Goal: Transaction & Acquisition: Purchase product/service

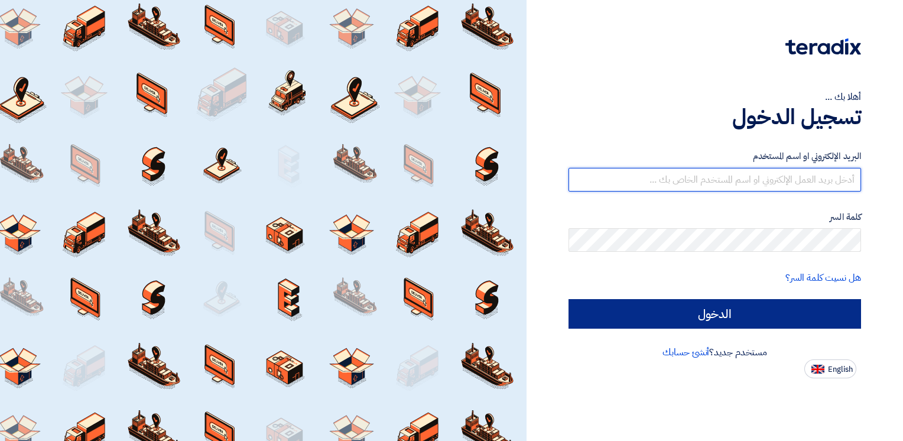
type input "[EMAIL_ADDRESS][DOMAIN_NAME]"
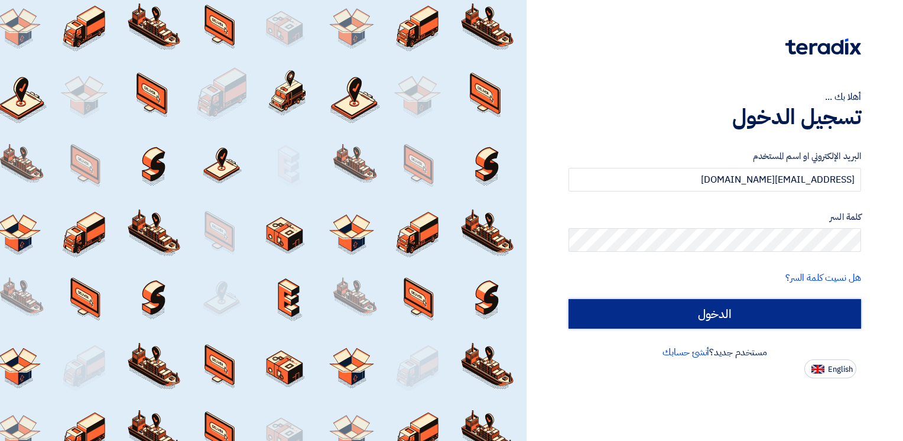
click at [638, 302] on input "الدخول" at bounding box center [714, 314] width 292 height 30
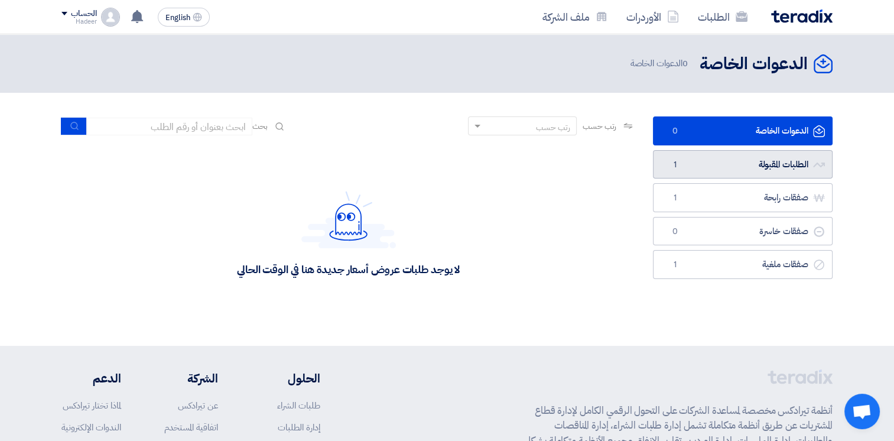
click at [748, 162] on link "الطلبات المقبولة الطلبات المقبولة 1" at bounding box center [743, 164] width 180 height 29
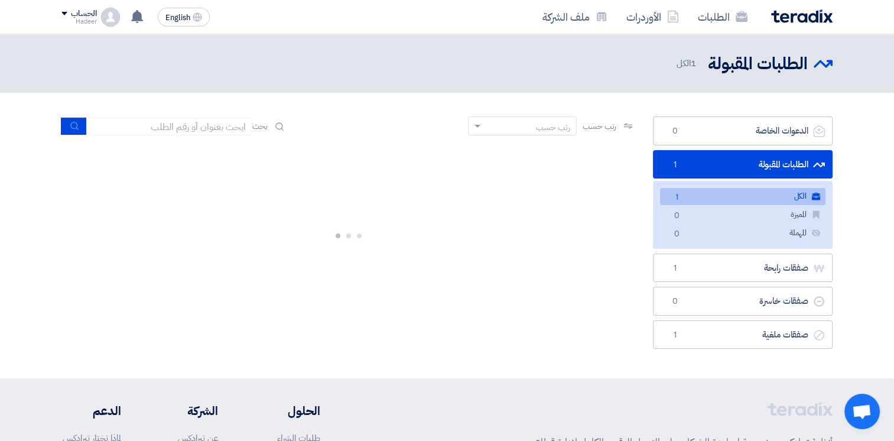
click at [722, 193] on link "الكل الكل 1" at bounding box center [742, 196] width 165 height 17
click at [718, 162] on link "الطلبات المقبولة الطلبات المقبولة 1" at bounding box center [743, 164] width 180 height 29
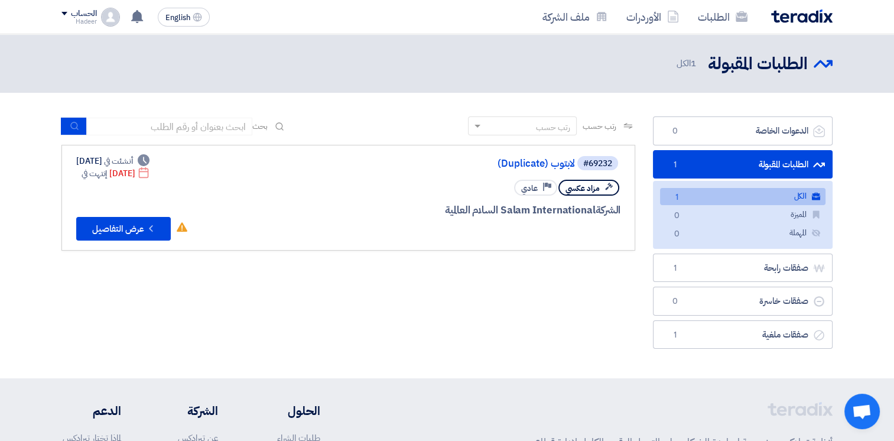
click at [71, 18] on div "الحساب" at bounding box center [83, 14] width 25 height 10
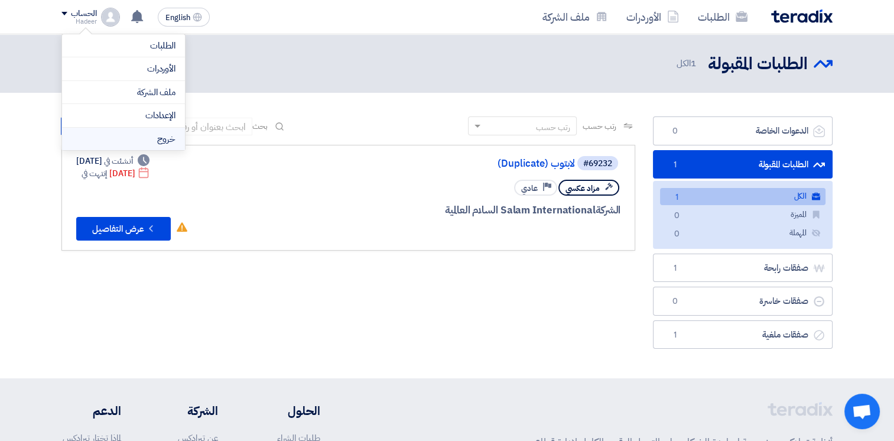
click at [126, 129] on li "خروج" at bounding box center [123, 139] width 123 height 23
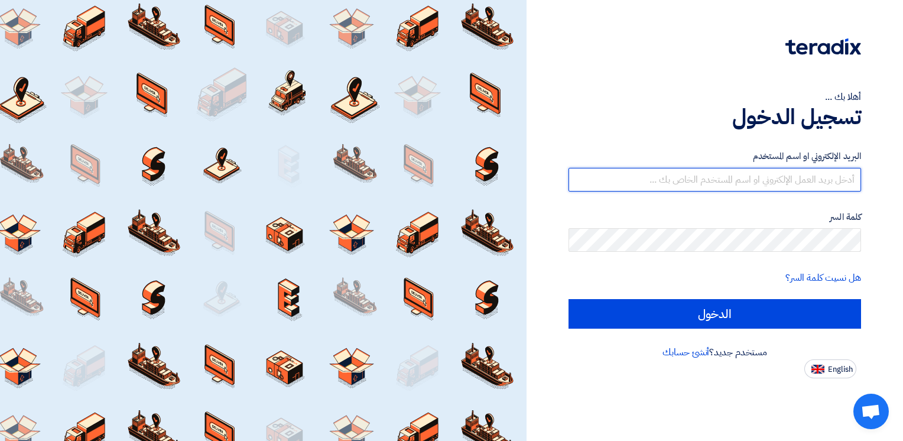
type input "[EMAIL_ADDRESS][DOMAIN_NAME]"
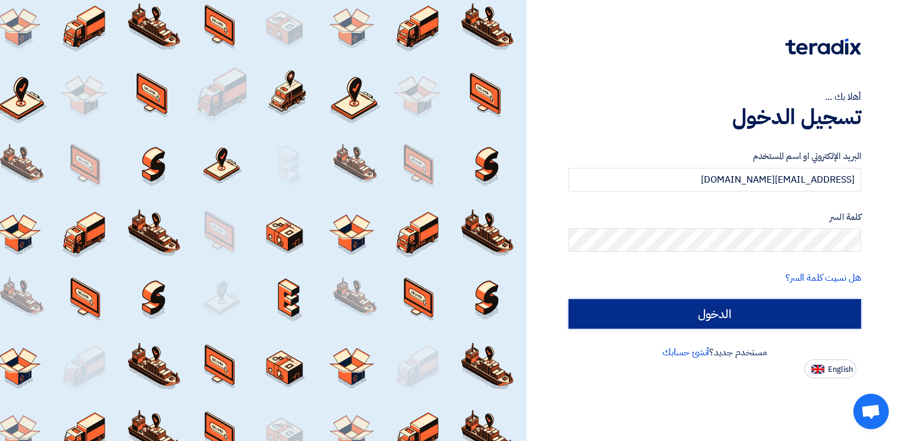
click at [631, 310] on input "الدخول" at bounding box center [714, 314] width 292 height 30
click at [635, 320] on input "الدخول" at bounding box center [714, 314] width 292 height 30
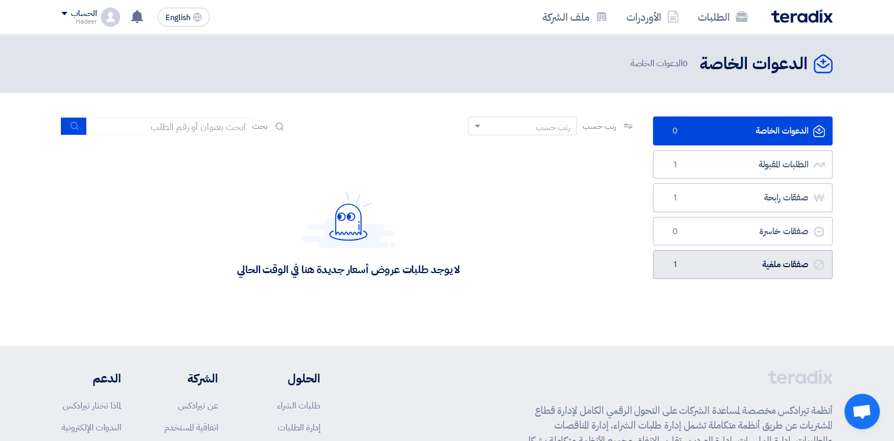
click at [724, 266] on link "صفقات ملغية صفقات ملغية 1" at bounding box center [743, 264] width 180 height 29
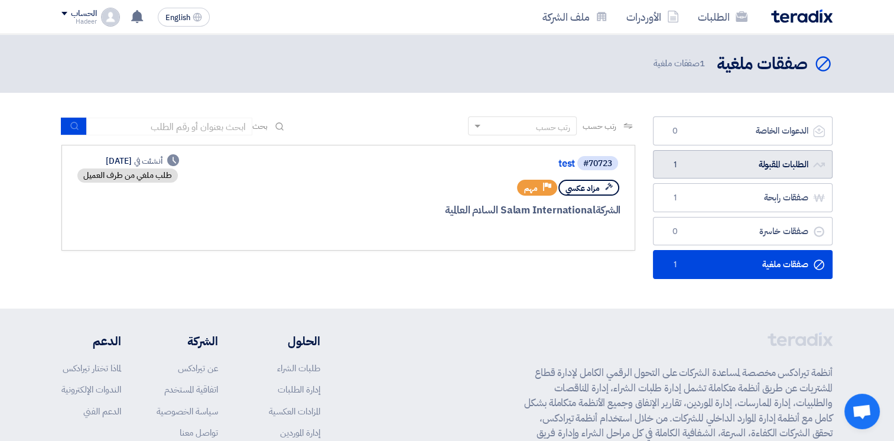
click at [733, 150] on link "الطلبات المقبولة الطلبات المقبولة 1" at bounding box center [743, 164] width 180 height 29
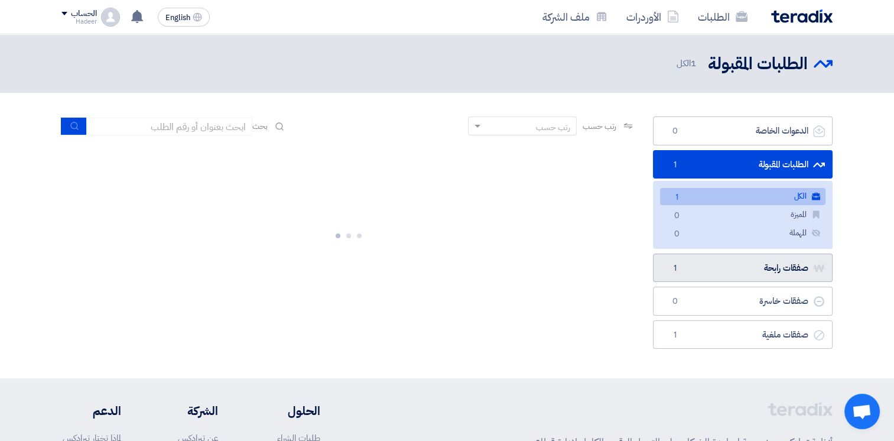
click at [712, 262] on link "صفقات رابحة صفقات رابحة 1" at bounding box center [743, 267] width 180 height 29
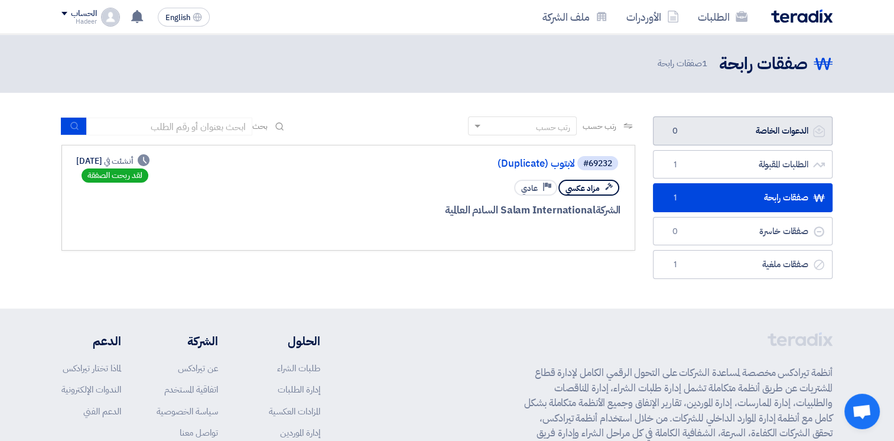
click at [730, 127] on link "الدعوات الخاصة الدعوات الخاصة 0" at bounding box center [743, 130] width 180 height 29
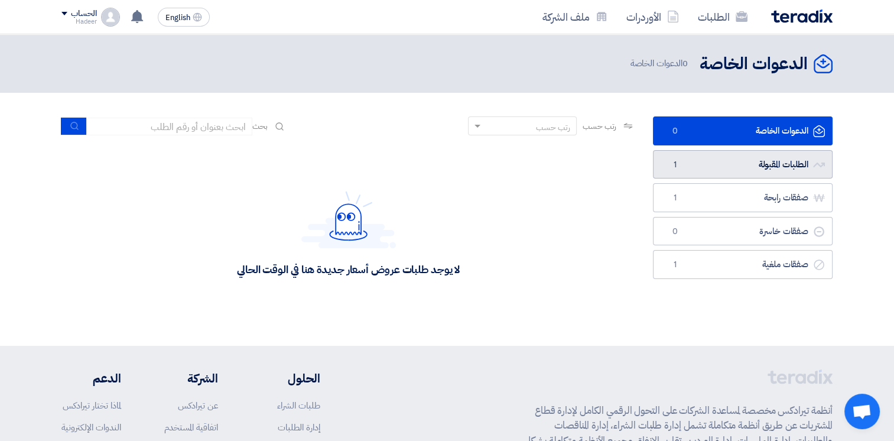
click at [677, 159] on span "1" at bounding box center [674, 165] width 14 height 12
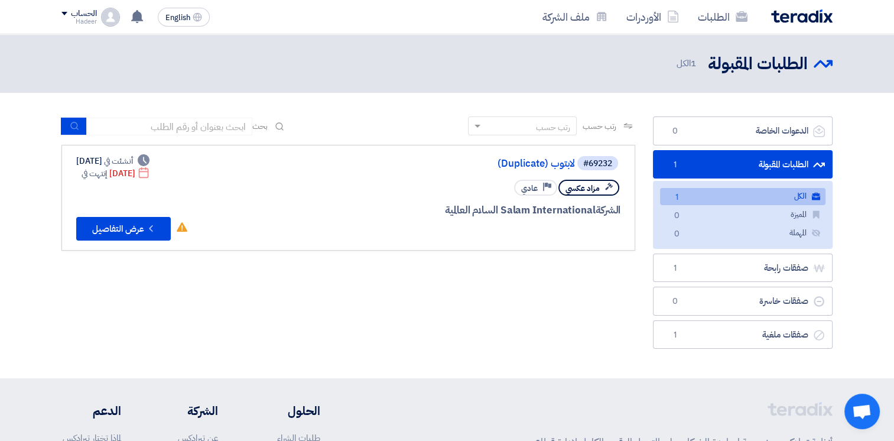
click at [79, 18] on div "Hadeer" at bounding box center [78, 21] width 35 height 6
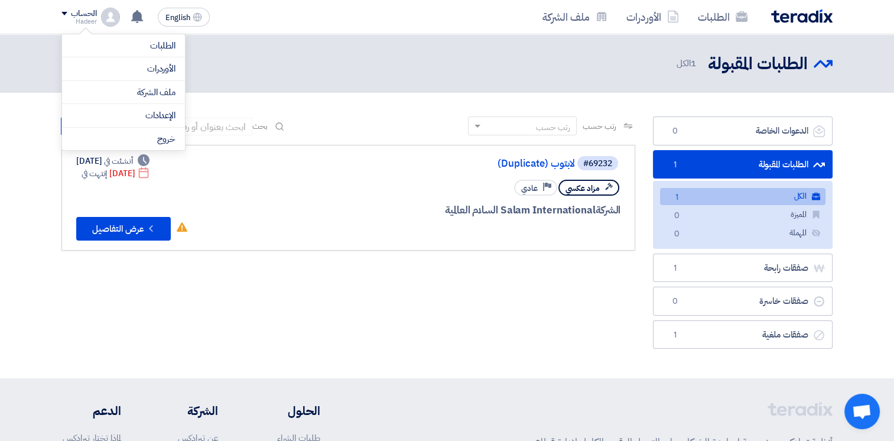
click at [265, 41] on header "الطلبات المقبولة الطلبات المقبولة 1 الكل" at bounding box center [447, 63] width 894 height 58
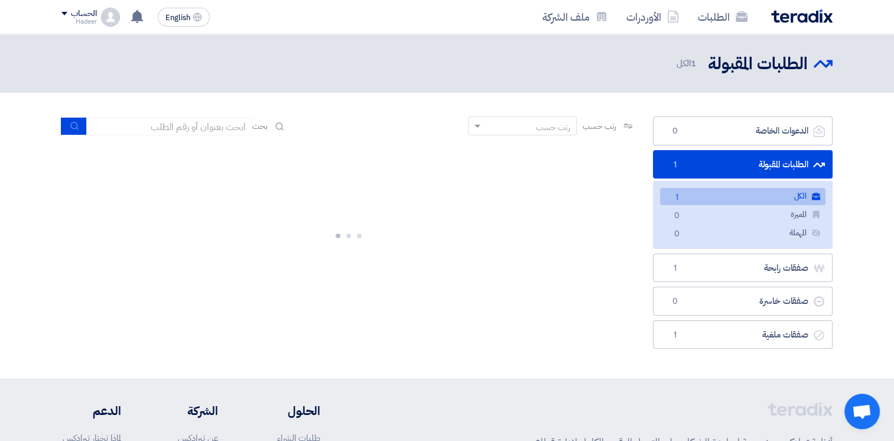
click at [87, 6] on div "English EN Sorry, Salam International السلام العالمية has cancelled "test" RFQ …" at bounding box center [137, 17] width 153 height 24
click at [83, 15] on div "الحساب" at bounding box center [83, 14] width 25 height 10
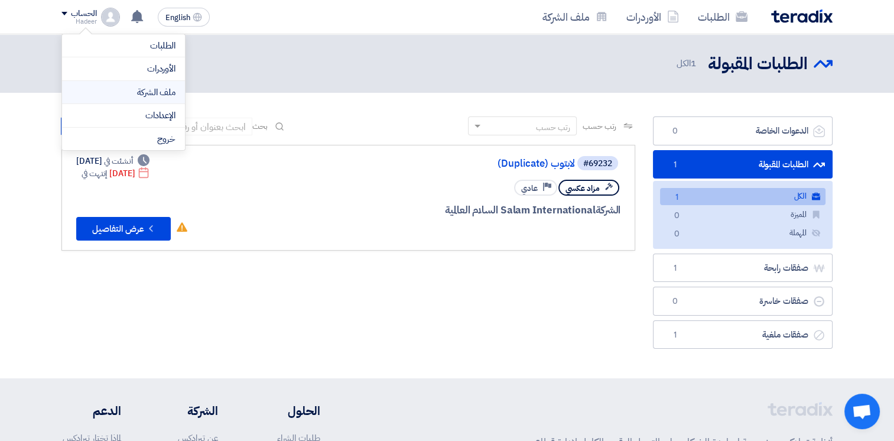
click at [151, 95] on link "ملف الشركة" at bounding box center [123, 93] width 104 height 14
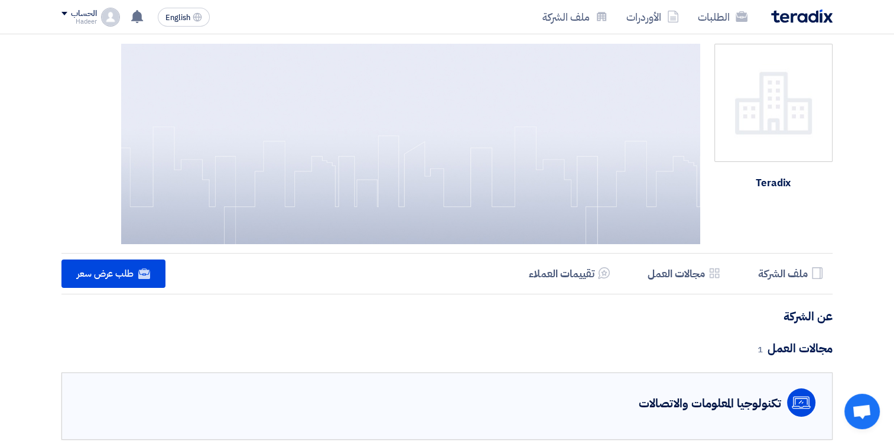
click at [81, 22] on div "Hadeer" at bounding box center [78, 21] width 35 height 6
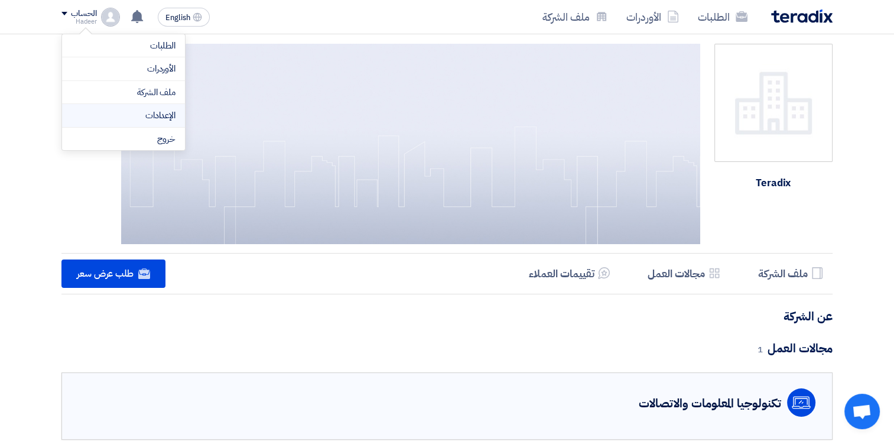
click at [142, 115] on link "الإعدادات" at bounding box center [123, 116] width 104 height 14
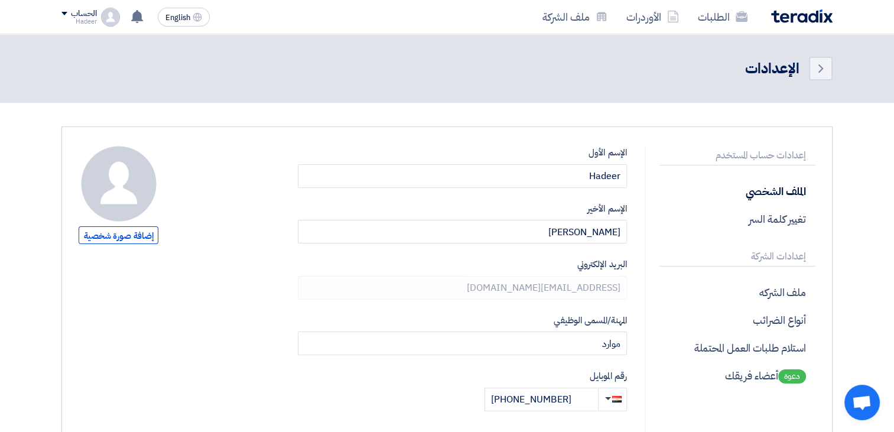
click at [64, 11] on div "الحساب" at bounding box center [78, 14] width 35 height 10
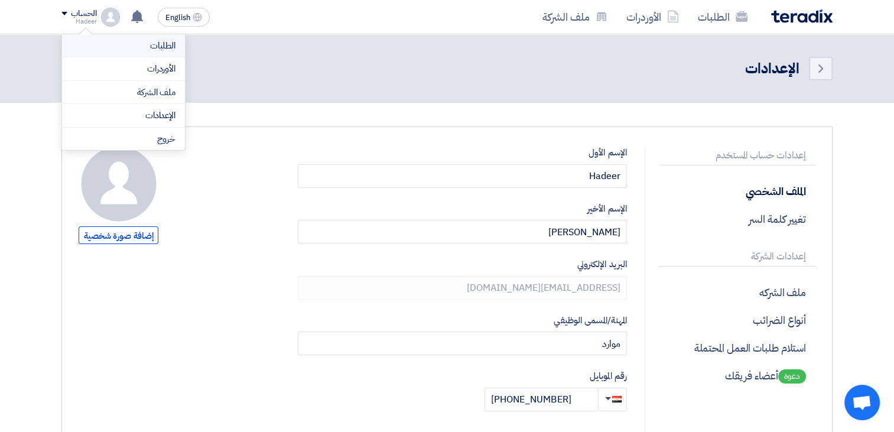
click at [146, 39] on link "الطلبات" at bounding box center [123, 46] width 104 height 14
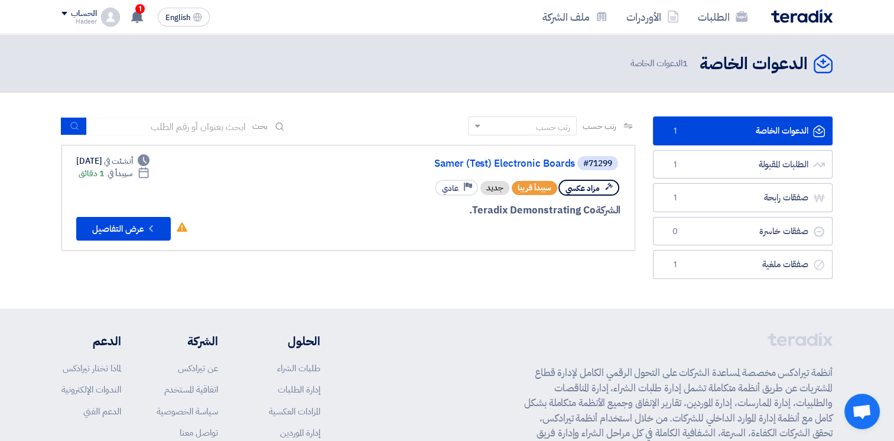
click at [757, 126] on link "الدعوات الخاصة الدعوات الخاصة 1" at bounding box center [743, 130] width 180 height 29
click at [136, 232] on button "Check details عرض التفاصيل" at bounding box center [123, 229] width 95 height 24
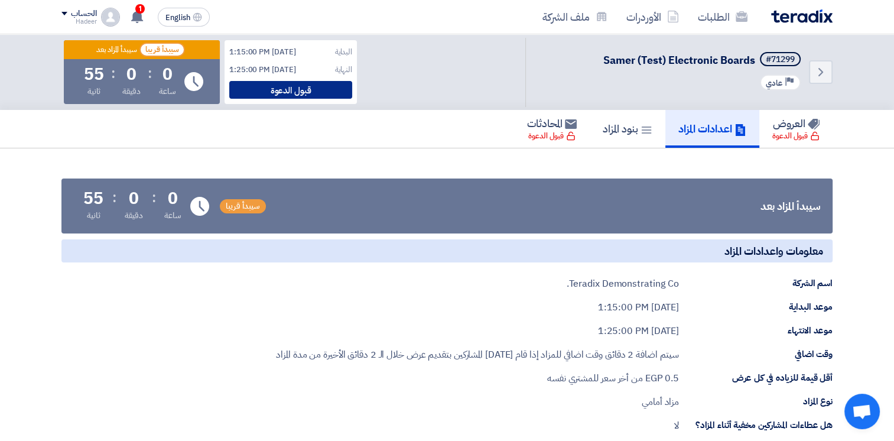
click at [325, 93] on div "قبول الدعوة" at bounding box center [290, 90] width 123 height 18
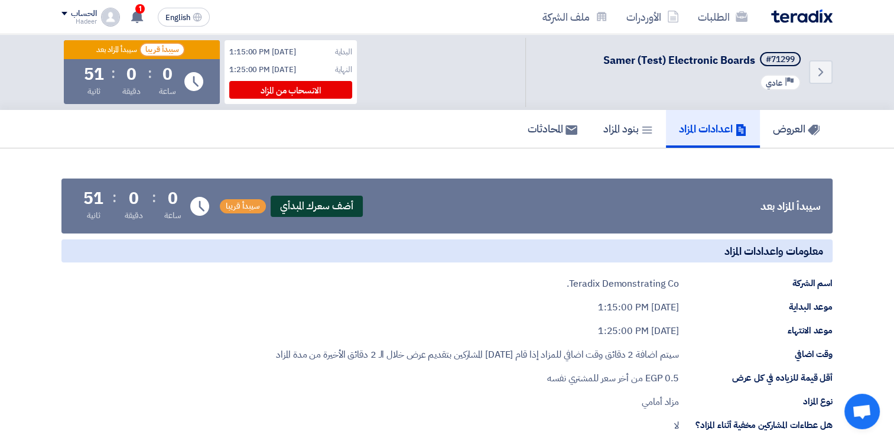
click at [309, 202] on span "أضف سعرك المبدأي" at bounding box center [317, 206] width 92 height 21
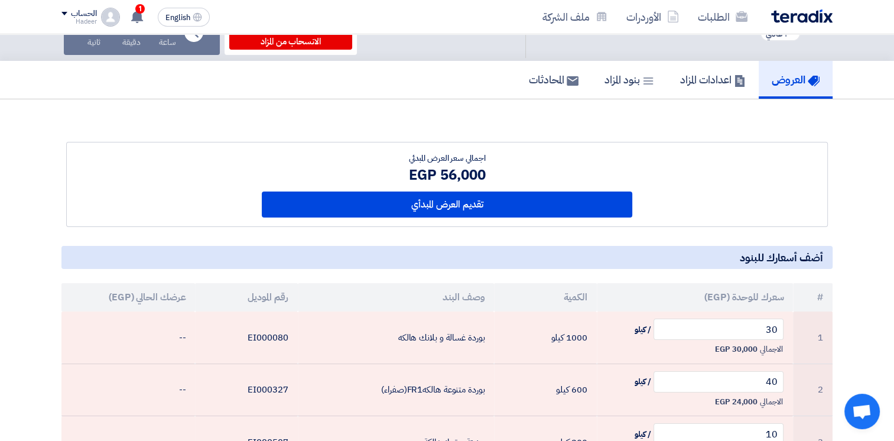
scroll to position [177, 0]
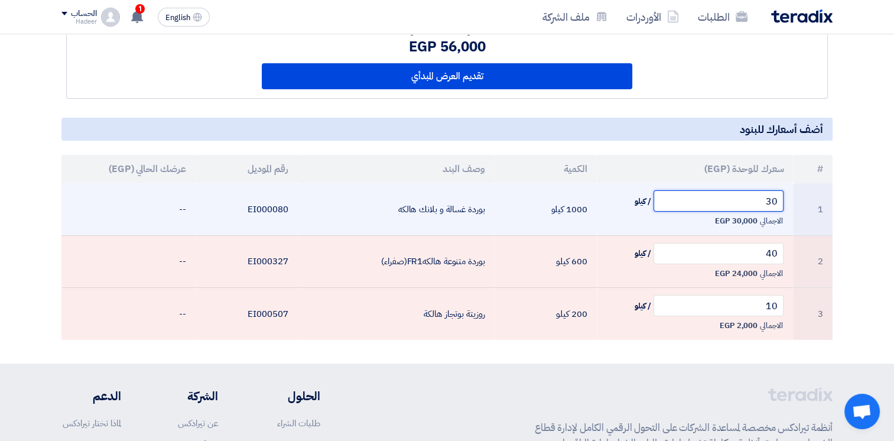
drag, startPoint x: 751, startPoint y: 197, endPoint x: 784, endPoint y: 204, distance: 33.3
click at [784, 204] on td "30 / كيلو الاجمالي 30,000 EGP" at bounding box center [695, 209] width 197 height 52
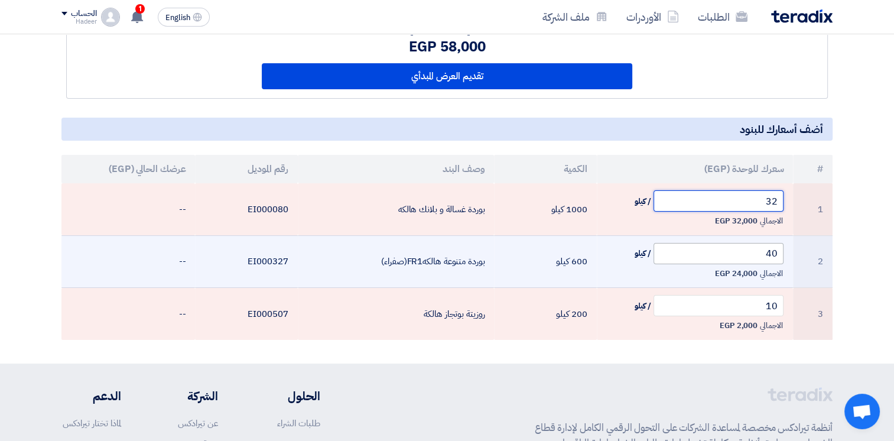
type input "32"
drag, startPoint x: 758, startPoint y: 252, endPoint x: 780, endPoint y: 251, distance: 21.3
click at [781, 252] on input "40" at bounding box center [718, 253] width 131 height 21
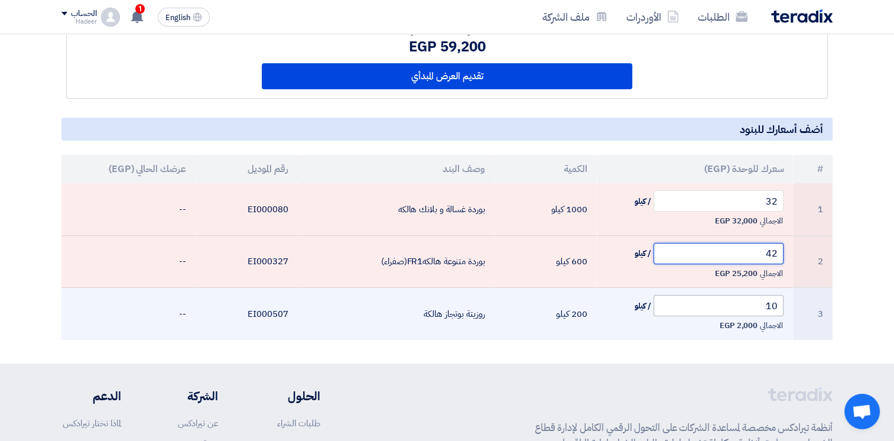
type input "42"
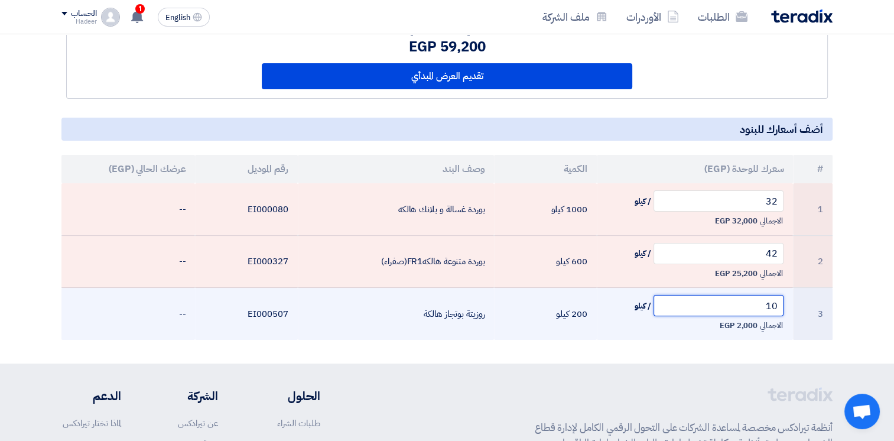
drag, startPoint x: 760, startPoint y: 306, endPoint x: 784, endPoint y: 304, distance: 23.7
click at [784, 305] on td "10 / كيلو الاجمالي 2,000 EGP" at bounding box center [695, 314] width 197 height 52
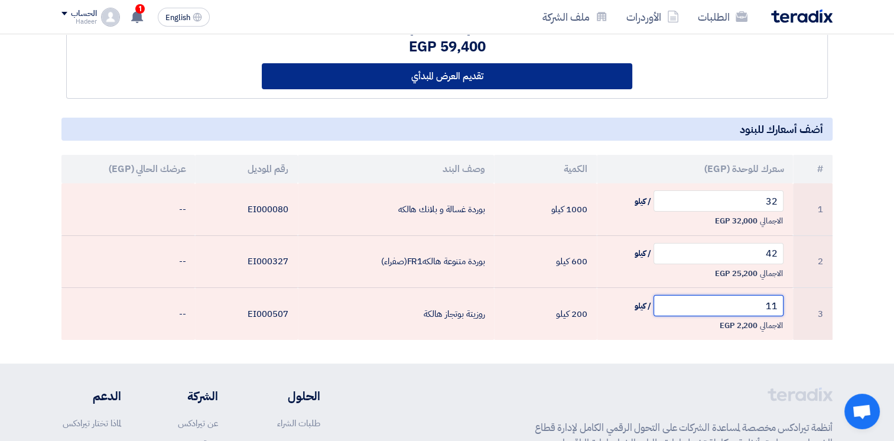
type input "11"
click at [498, 78] on button "تقديم العرض المبدأي" at bounding box center [447, 76] width 371 height 26
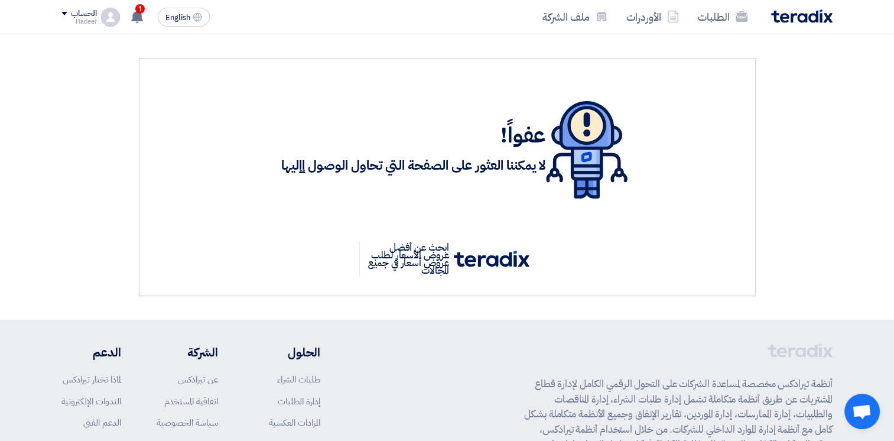
click at [89, 22] on div "Hadeer" at bounding box center [78, 21] width 35 height 6
click at [804, 32] on div "الطلبات الأوردرات ملف الشركة English EN 1 تم دعوتك الي مزاد عكسي من طرف شركة Te…" at bounding box center [447, 17] width 789 height 34
click at [789, 25] on div "الطلبات الأوردرات ملف الشركة" at bounding box center [601, 17] width 462 height 28
click at [782, 19] on img at bounding box center [801, 16] width 61 height 14
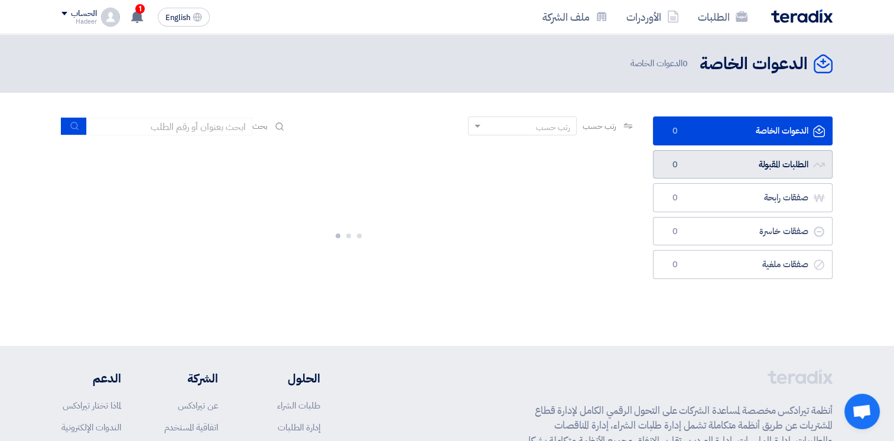
click at [731, 158] on link "الطلبات المقبولة الطلبات المقبولة 0" at bounding box center [743, 164] width 180 height 29
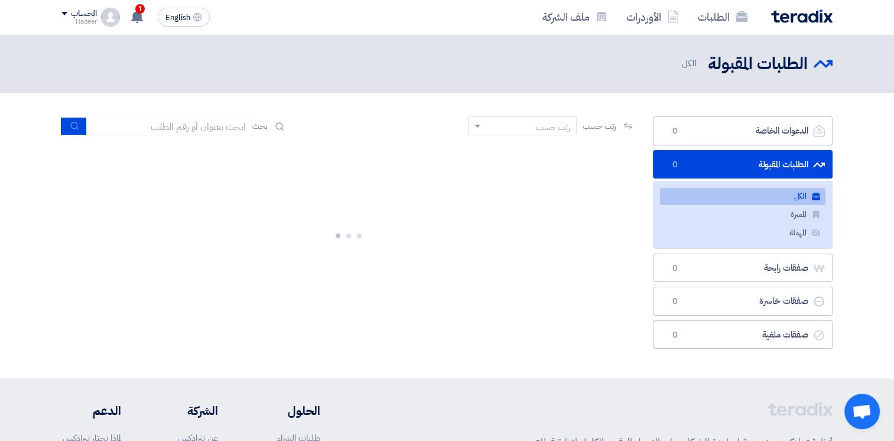
click at [700, 164] on link "الطلبات المقبولة الطلبات المقبولة 0" at bounding box center [743, 164] width 180 height 29
click at [721, 158] on link "الطلبات المقبولة الطلبات المقبولة 0" at bounding box center [743, 164] width 180 height 29
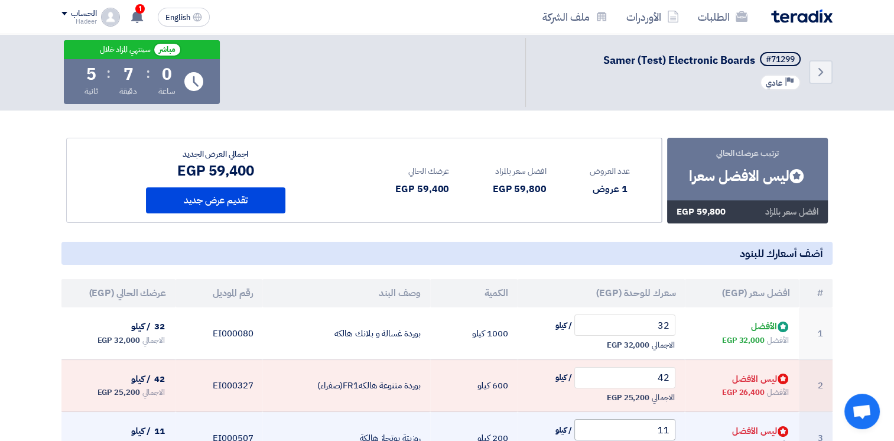
scroll to position [118, 0]
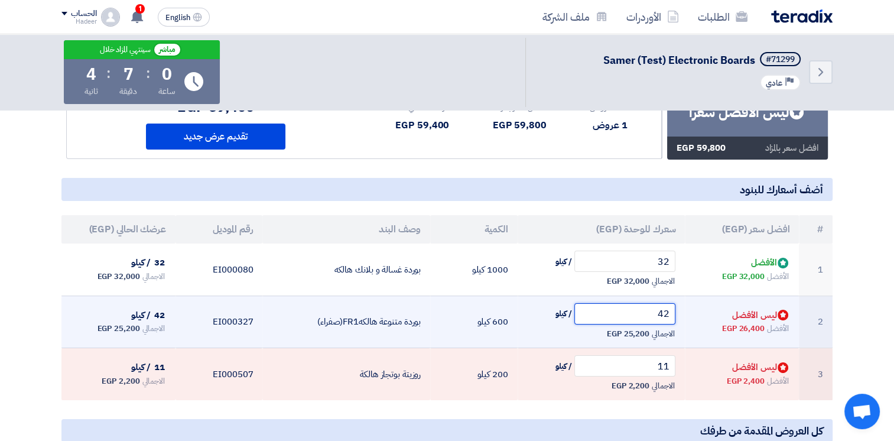
drag, startPoint x: 650, startPoint y: 313, endPoint x: 684, endPoint y: 311, distance: 33.7
click at [684, 311] on td "42 / كيلو الاجمالي 25,200 EGP" at bounding box center [601, 321] width 168 height 53
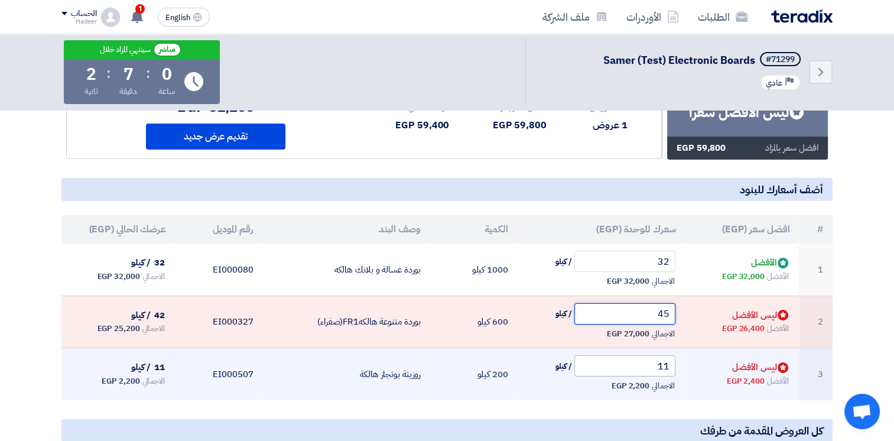
type input "45"
drag, startPoint x: 649, startPoint y: 363, endPoint x: 682, endPoint y: 363, distance: 33.7
click at [682, 363] on td "11 / كيلو الاجمالي 2,200 EGP" at bounding box center [601, 374] width 168 height 52
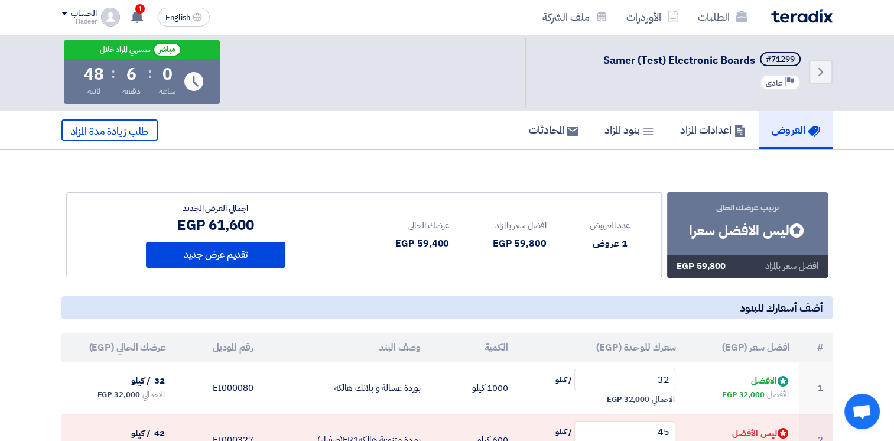
scroll to position [0, 0]
type input "13"
click at [231, 254] on button "تقديم عرض جديد" at bounding box center [215, 255] width 139 height 26
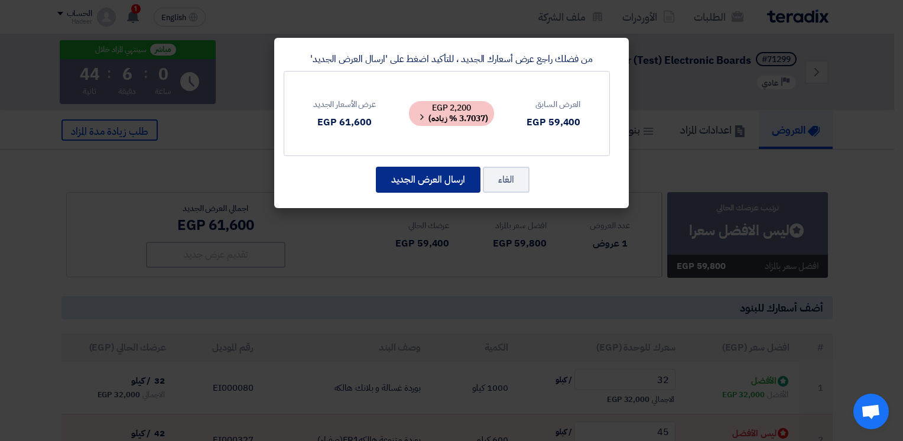
click at [409, 185] on button "ارسال العرض الجديد" at bounding box center [428, 180] width 105 height 26
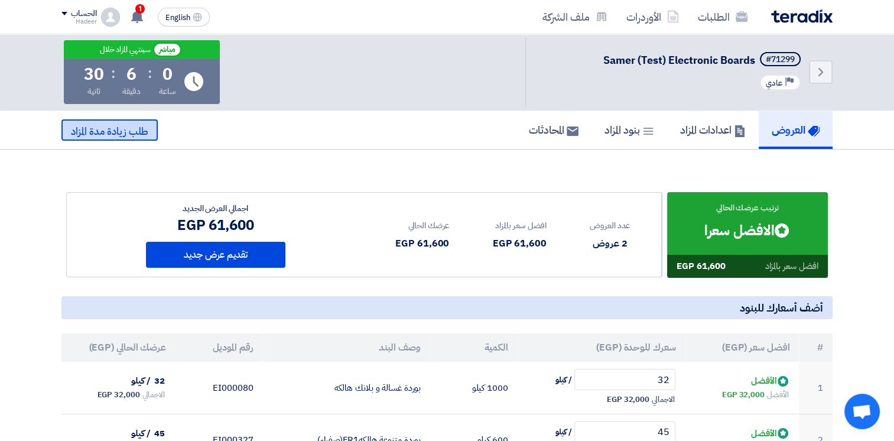
click at [126, 132] on span "طلب زيادة مدة المزاد" at bounding box center [109, 131] width 77 height 15
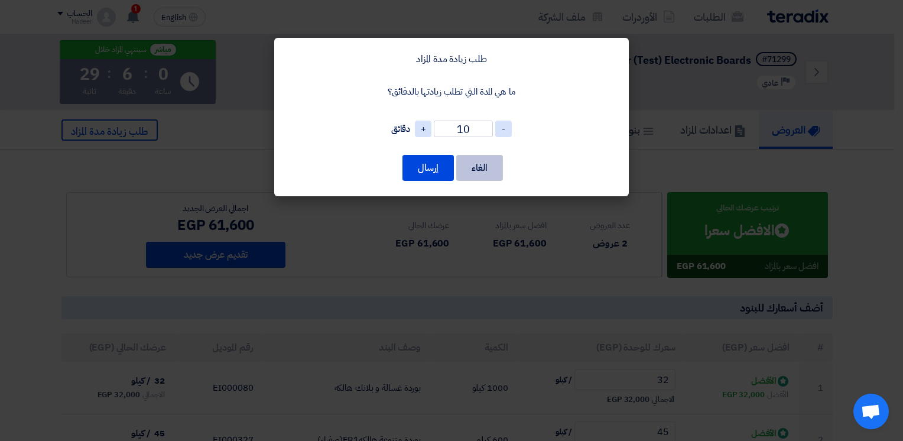
click at [477, 170] on button "الغاء" at bounding box center [479, 168] width 47 height 26
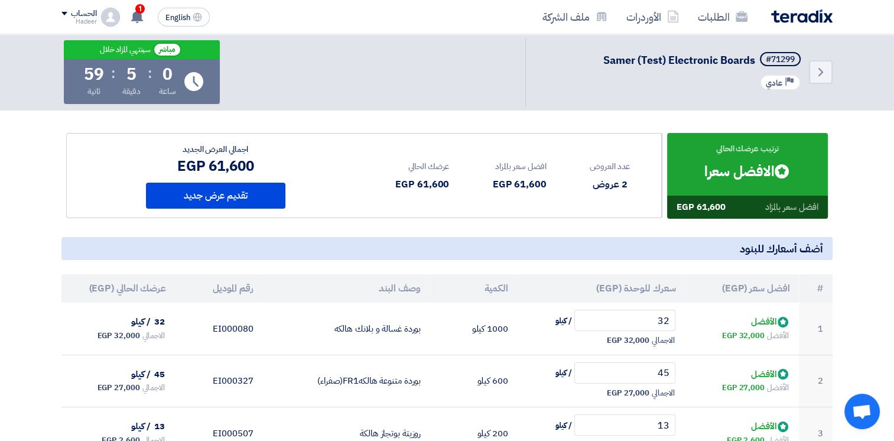
scroll to position [118, 0]
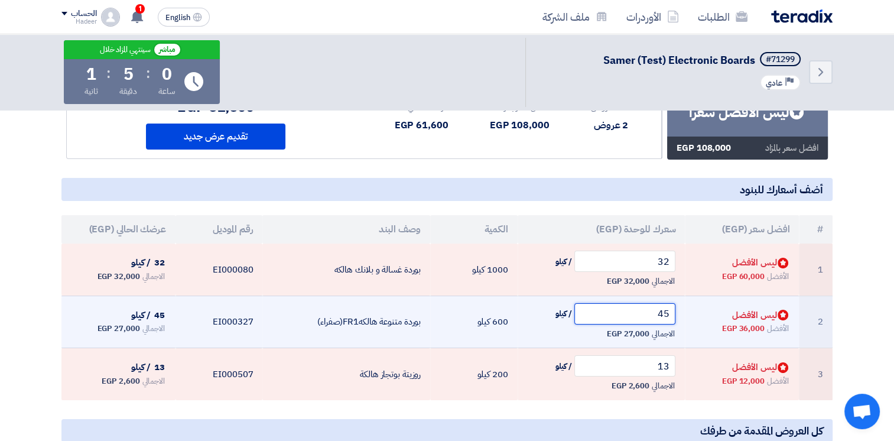
drag, startPoint x: 647, startPoint y: 315, endPoint x: 675, endPoint y: 317, distance: 27.3
click at [675, 317] on input "45" at bounding box center [625, 313] width 102 height 21
drag, startPoint x: 639, startPoint y: 313, endPoint x: 685, endPoint y: 316, distance: 46.8
click at [685, 316] on tr "2 Bids submitted ليس الأفضل الأفضل 36,000 EGP 55 / كيلو الاجمالي 33,000 EGP" at bounding box center [446, 321] width 771 height 53
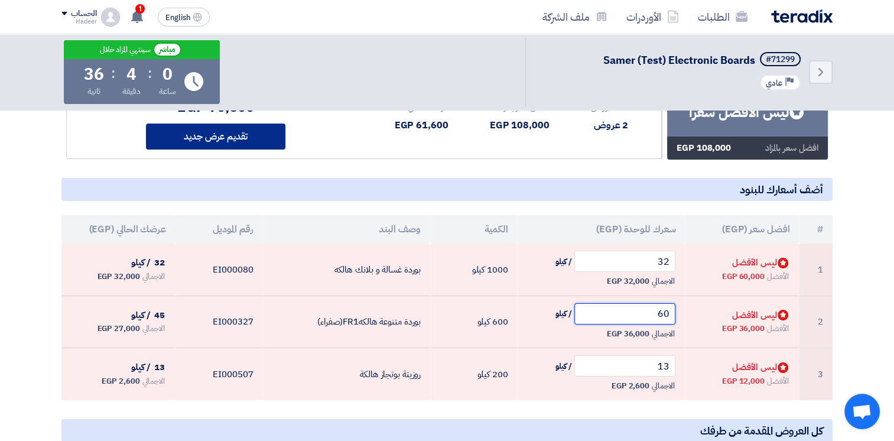
type input "60"
click at [220, 136] on button "تقديم عرض جديد" at bounding box center [215, 136] width 139 height 26
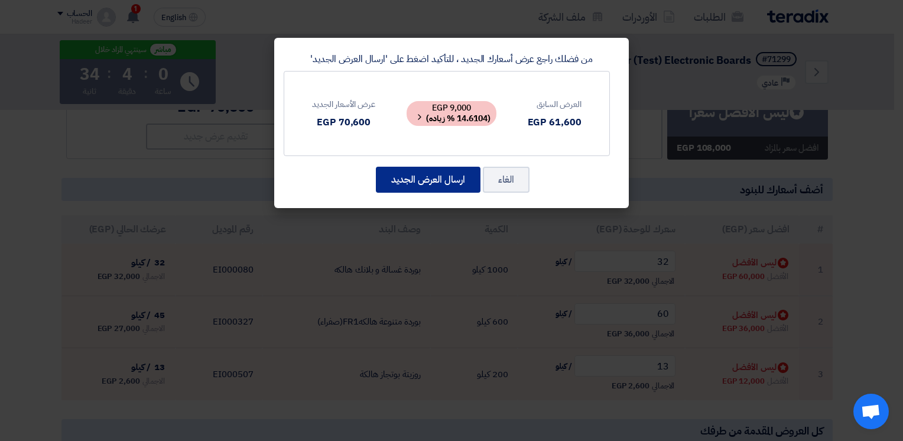
click at [449, 175] on button "ارسال العرض الجديد" at bounding box center [428, 180] width 105 height 26
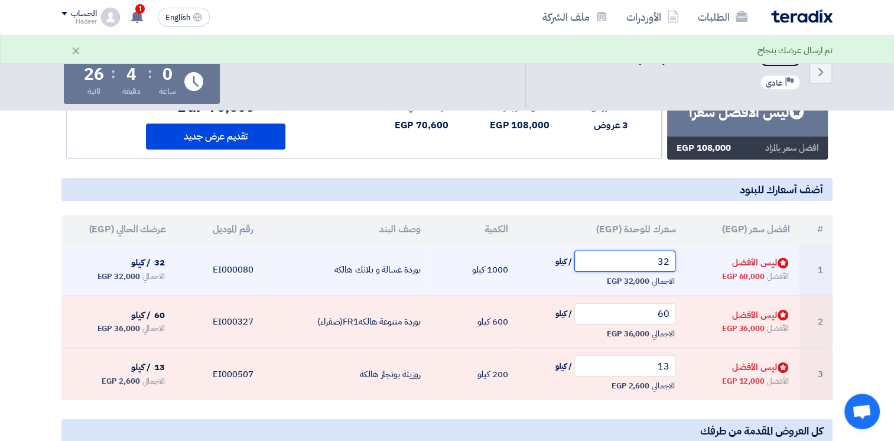
drag, startPoint x: 640, startPoint y: 261, endPoint x: 697, endPoint y: 268, distance: 57.7
click at [697, 268] on tr "1 Bids submitted ليس الأفضل الأفضل 60,000 EGP 32 / كيلو الاجمالي 32,000 EGP" at bounding box center [446, 269] width 771 height 52
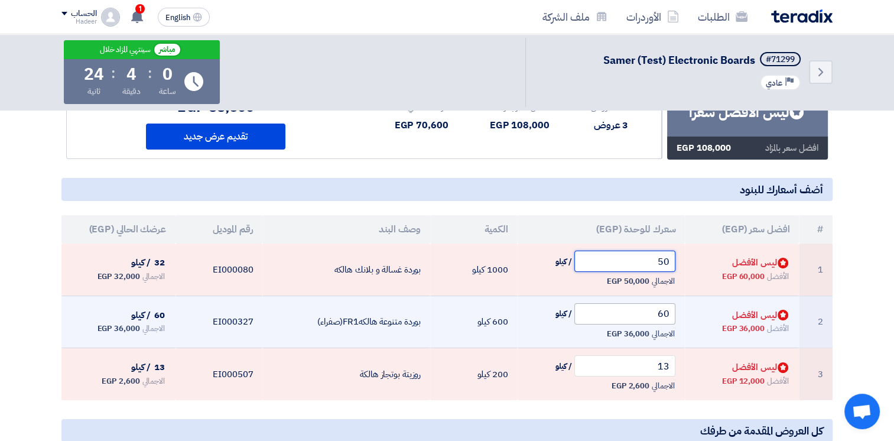
type input "50"
drag, startPoint x: 641, startPoint y: 310, endPoint x: 682, endPoint y: 316, distance: 41.3
click at [682, 316] on td "60 / كيلو الاجمالي 36,000 EGP" at bounding box center [601, 321] width 168 height 53
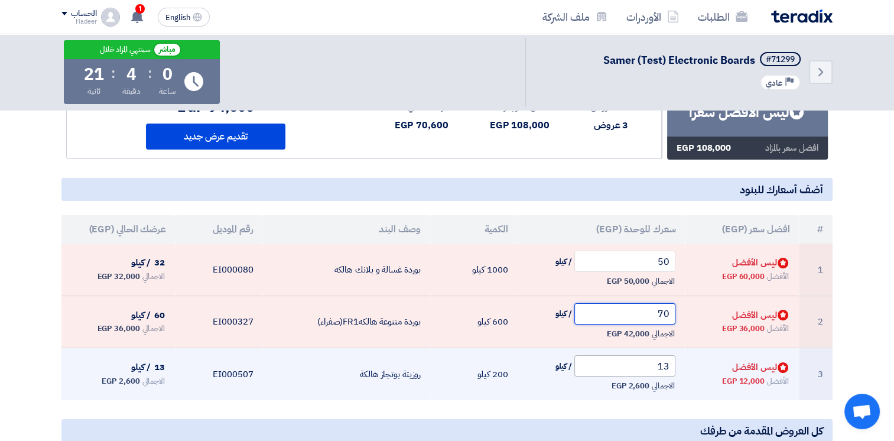
type input "70"
drag, startPoint x: 669, startPoint y: 361, endPoint x: 702, endPoint y: 361, distance: 32.5
click at [702, 361] on tr "3 Bids submitted ليس الأفضل الأفضل 12,000 EGP 13 / كيلو الاجمالي 2,600 EGP" at bounding box center [446, 374] width 771 height 52
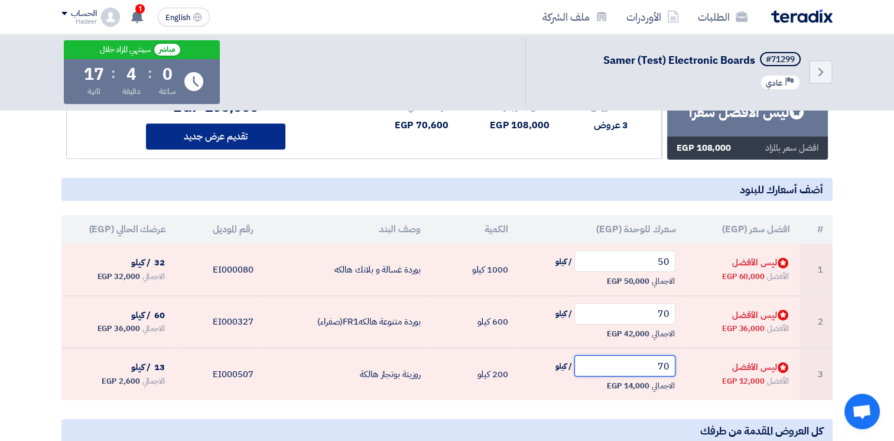
type input "70"
click at [261, 141] on button "تقديم عرض جديد" at bounding box center [215, 136] width 139 height 26
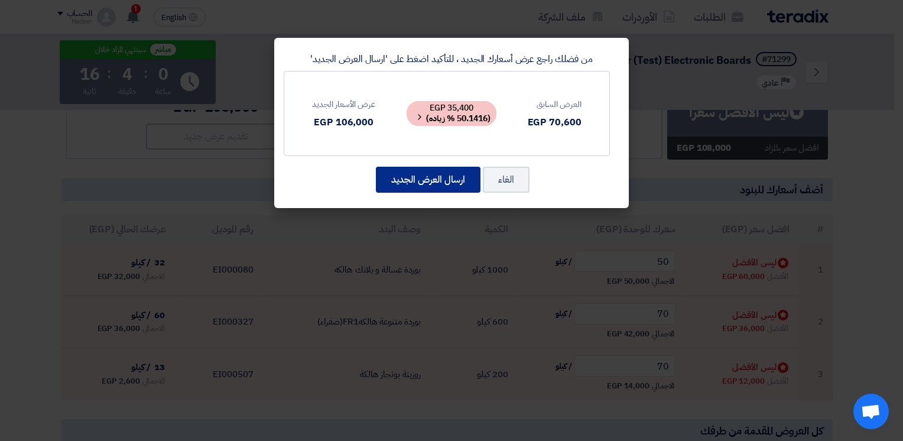
click at [436, 178] on button "ارسال العرض الجديد" at bounding box center [428, 180] width 105 height 26
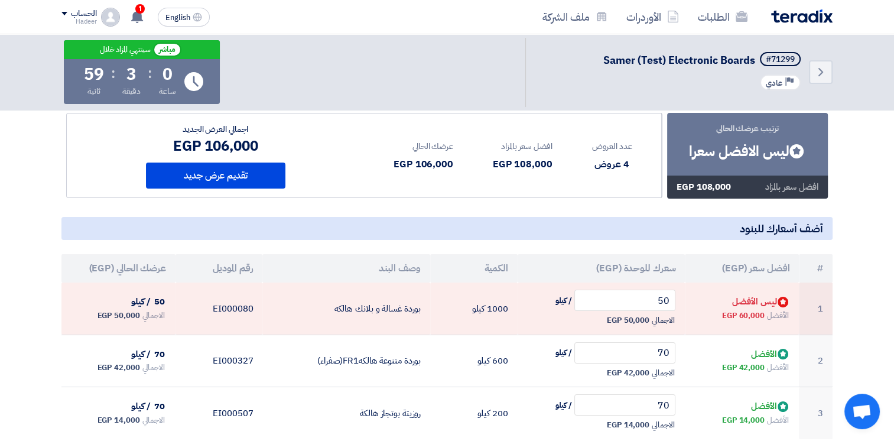
scroll to position [59, 0]
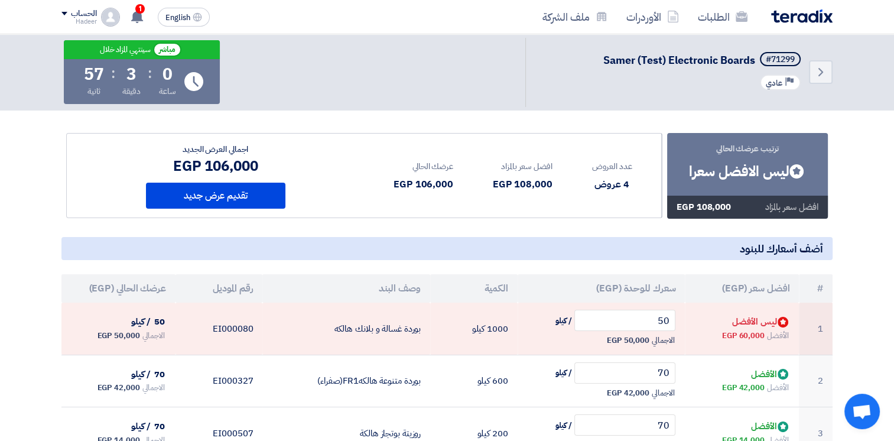
drag, startPoint x: 671, startPoint y: 209, endPoint x: 826, endPoint y: 216, distance: 154.9
click at [826, 216] on div "افضل سعر بالمزاد 108,000 EGP" at bounding box center [747, 207] width 161 height 23
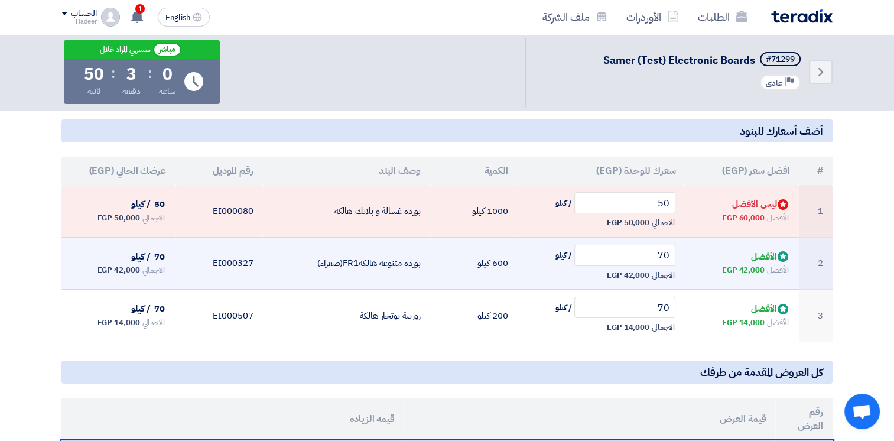
scroll to position [177, 0]
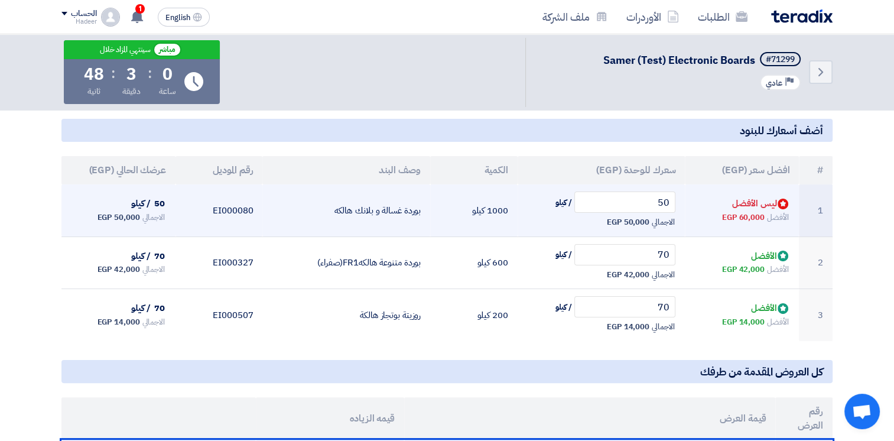
drag, startPoint x: 714, startPoint y: 197, endPoint x: 782, endPoint y: 209, distance: 68.9
click at [782, 209] on td "Bids submitted ليس الأفضل الأفضل 60,000 EGP" at bounding box center [742, 210] width 114 height 52
drag, startPoint x: 782, startPoint y: 209, endPoint x: 744, endPoint y: 214, distance: 38.8
click at [744, 214] on span "60,000 EGP" at bounding box center [743, 217] width 43 height 12
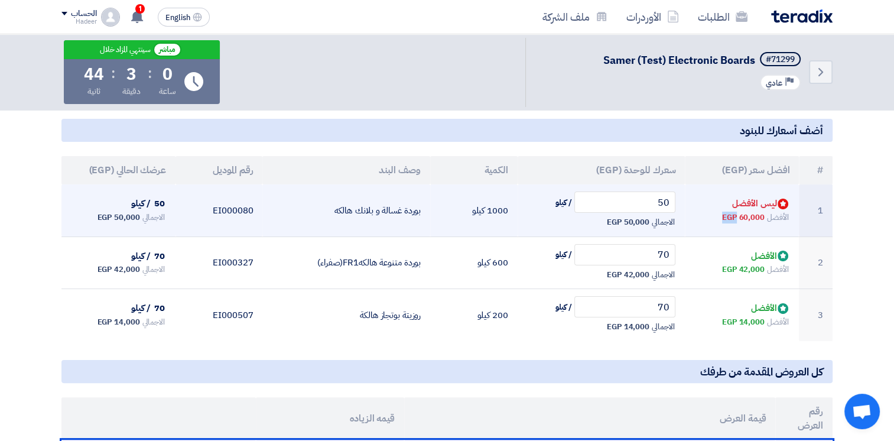
click at [744, 214] on span "60,000 EGP" at bounding box center [743, 217] width 43 height 12
drag, startPoint x: 744, startPoint y: 214, endPoint x: 661, endPoint y: 202, distance: 83.6
click at [661, 202] on input "50" at bounding box center [625, 201] width 102 height 21
click at [660, 202] on input "50" at bounding box center [625, 201] width 102 height 21
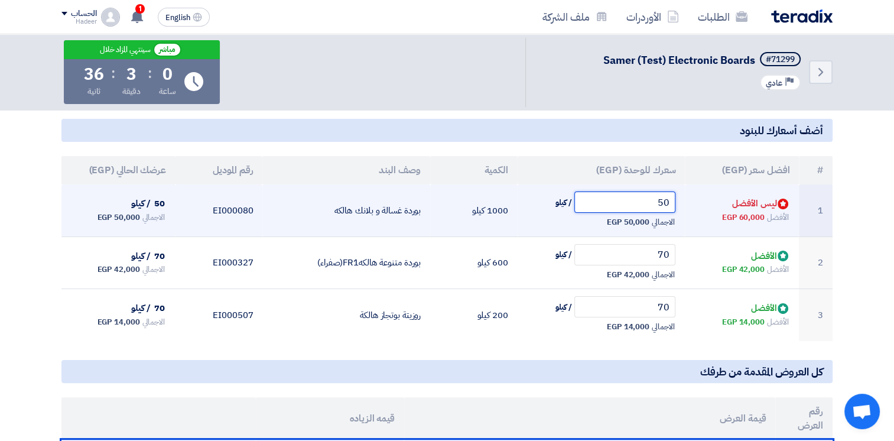
click at [660, 202] on input "50" at bounding box center [625, 201] width 102 height 21
click at [662, 202] on input "50" at bounding box center [625, 201] width 102 height 21
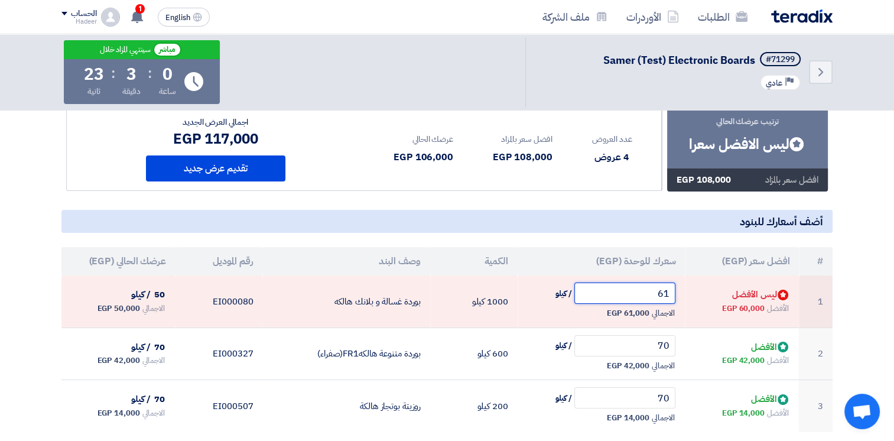
scroll to position [59, 0]
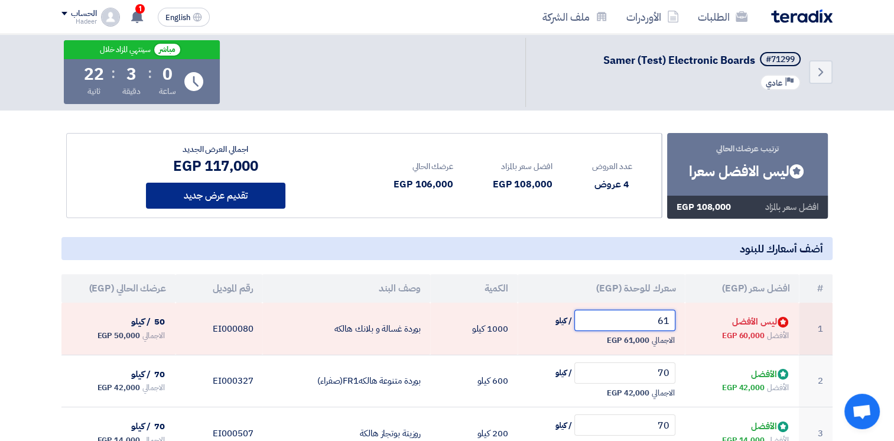
type input "61"
click at [243, 198] on button "تقديم عرض جديد" at bounding box center [215, 196] width 139 height 26
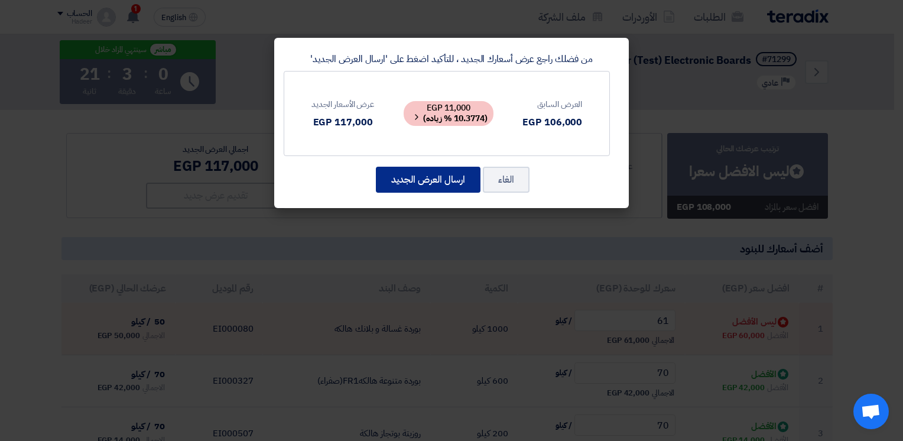
drag, startPoint x: 416, startPoint y: 183, endPoint x: 444, endPoint y: 187, distance: 27.4
click at [417, 183] on button "ارسال العرض الجديد" at bounding box center [428, 180] width 105 height 26
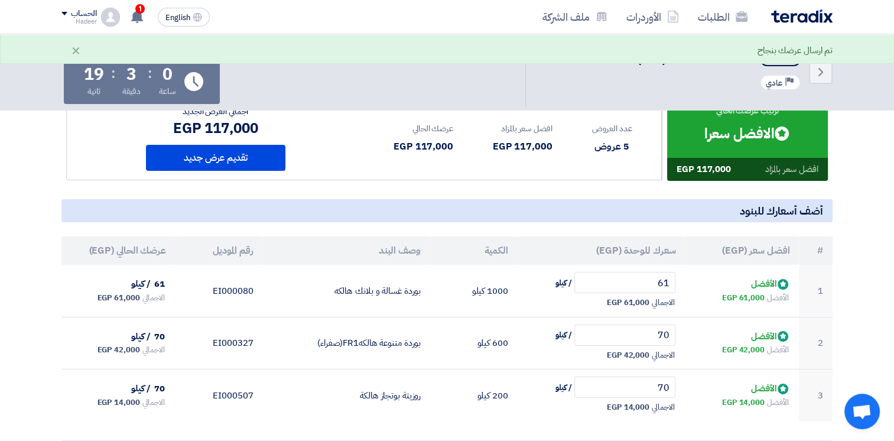
scroll to position [118, 0]
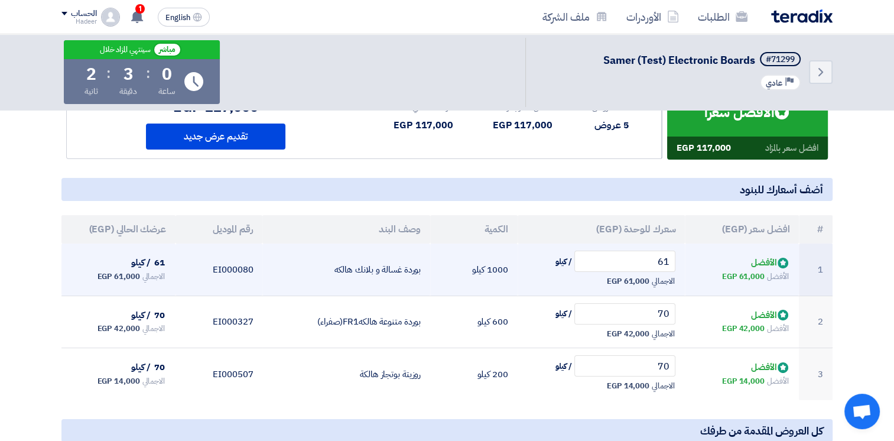
click at [747, 278] on span "61,000 EGP" at bounding box center [743, 277] width 43 height 12
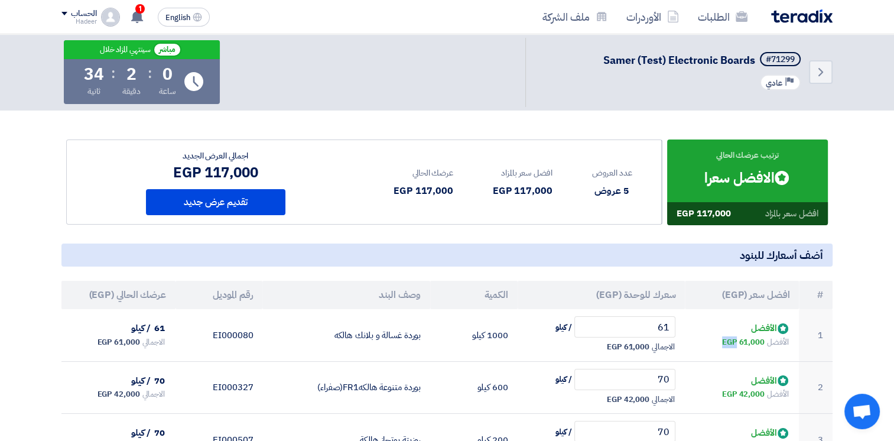
scroll to position [0, 0]
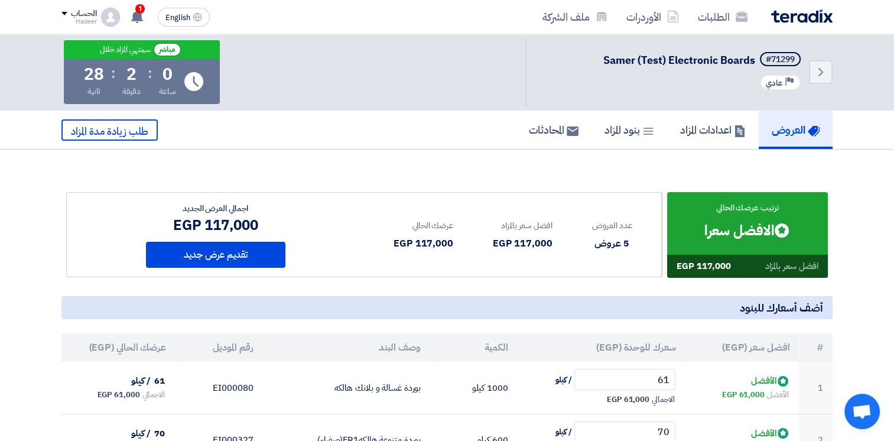
drag, startPoint x: 178, startPoint y: 82, endPoint x: 240, endPoint y: 58, distance: 66.6
click at [240, 58] on div "Back #71299 Samer (Test) Electronic Boards Priority عادي مباشر سينتهي المزاد خل…" at bounding box center [446, 72] width 771 height 76
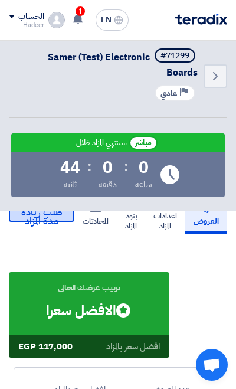
click at [40, 219] on span "طلب زيادة مدة المزاد" at bounding box center [41, 217] width 41 height 24
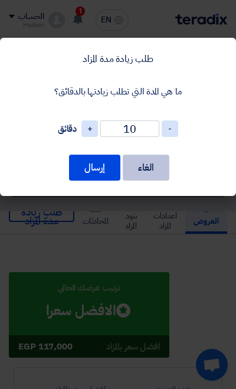
click at [151, 175] on button "الغاء" at bounding box center [146, 168] width 47 height 26
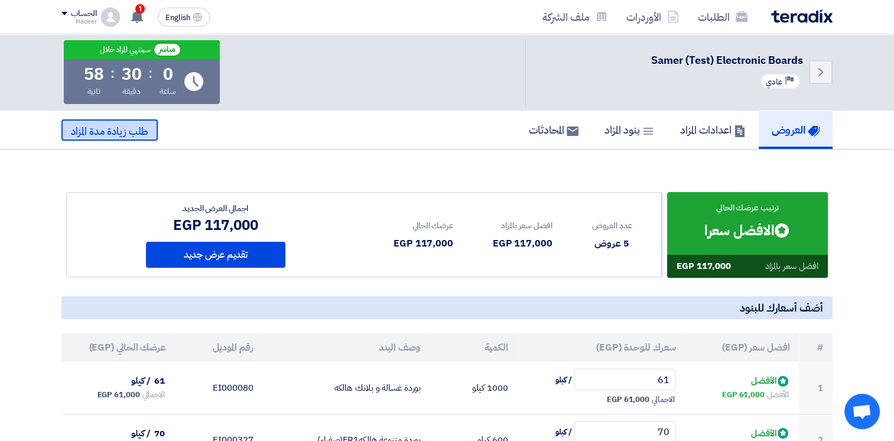
click at [126, 131] on span "طلب زيادة مدة المزاد" at bounding box center [109, 131] width 77 height 15
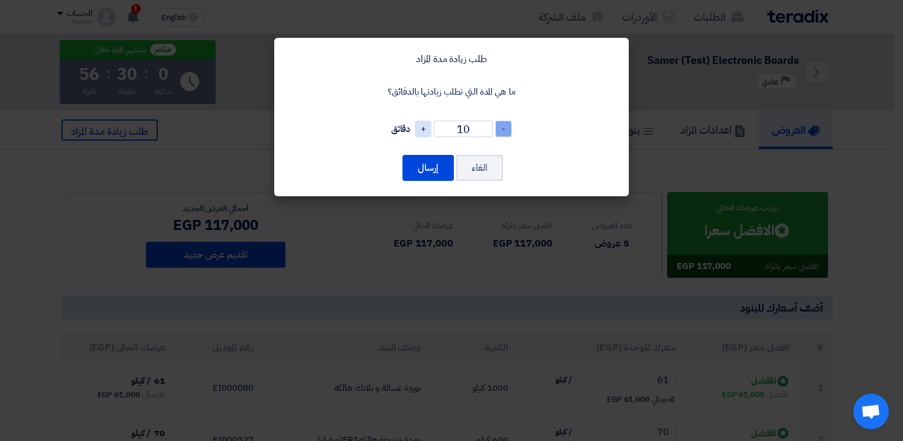
click at [504, 130] on span "-" at bounding box center [503, 128] width 17 height 17
click at [507, 132] on span "-" at bounding box center [503, 128] width 17 height 17
click at [506, 132] on span "-" at bounding box center [503, 128] width 17 height 17
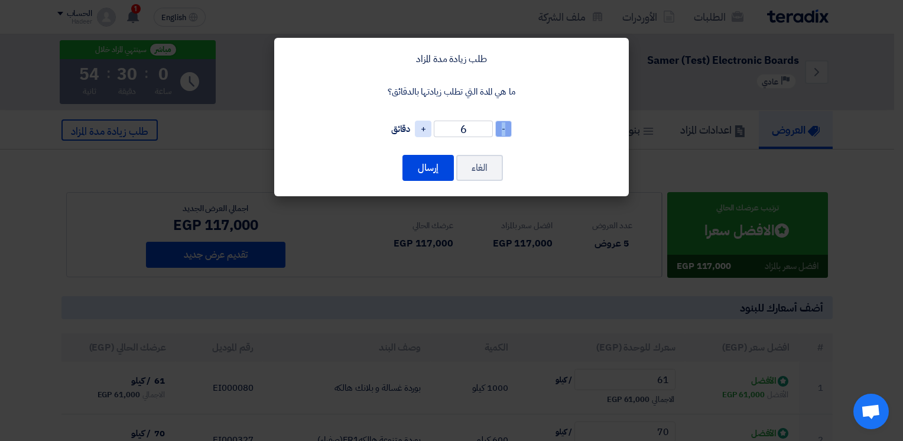
type input "5"
click at [490, 175] on button "الغاء" at bounding box center [479, 168] width 47 height 26
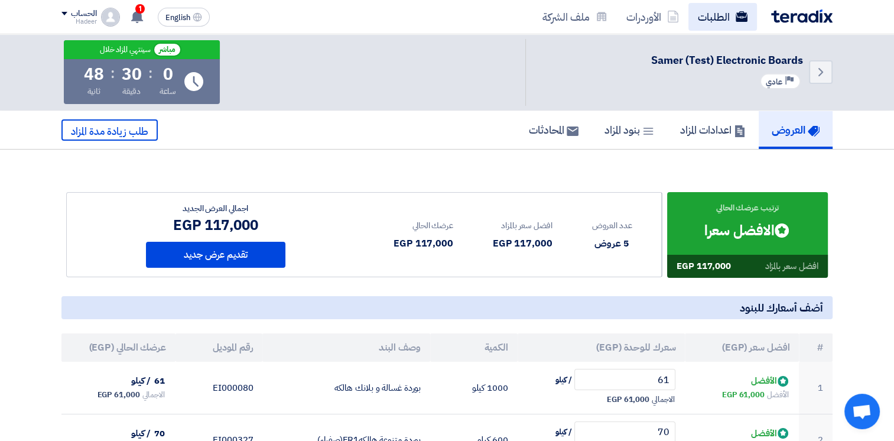
click at [178, 16] on span "English" at bounding box center [177, 18] width 25 height 8
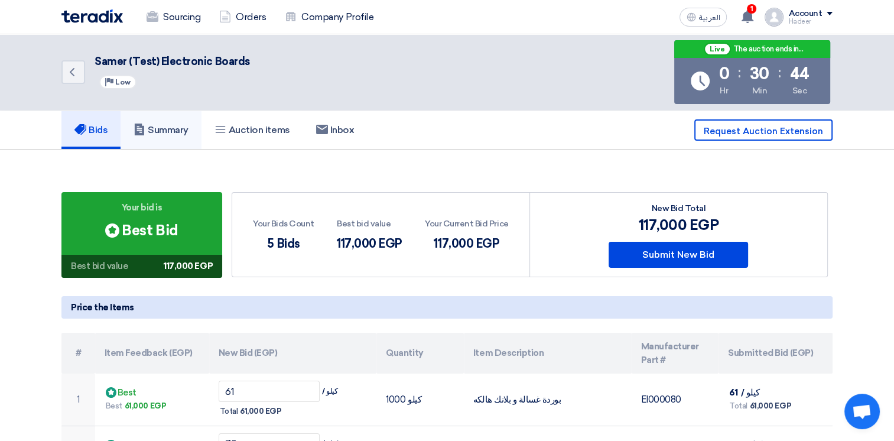
click at [170, 134] on h5 "Summary" at bounding box center [160, 130] width 55 height 12
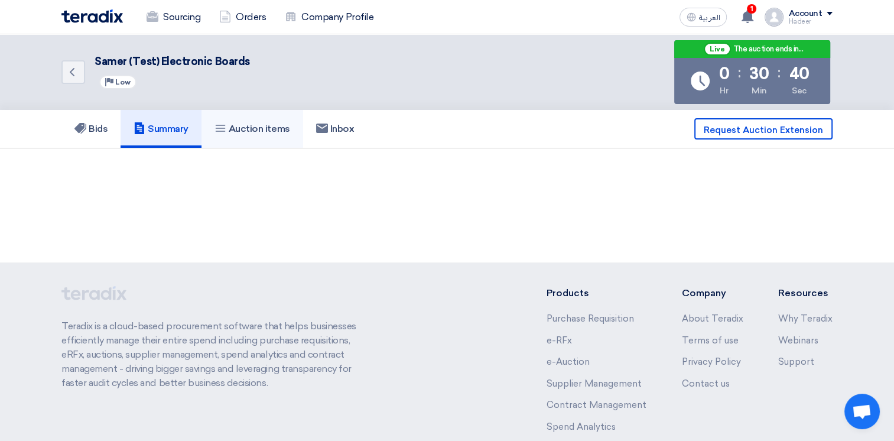
click at [247, 132] on h5 "Auction items" at bounding box center [252, 129] width 76 height 12
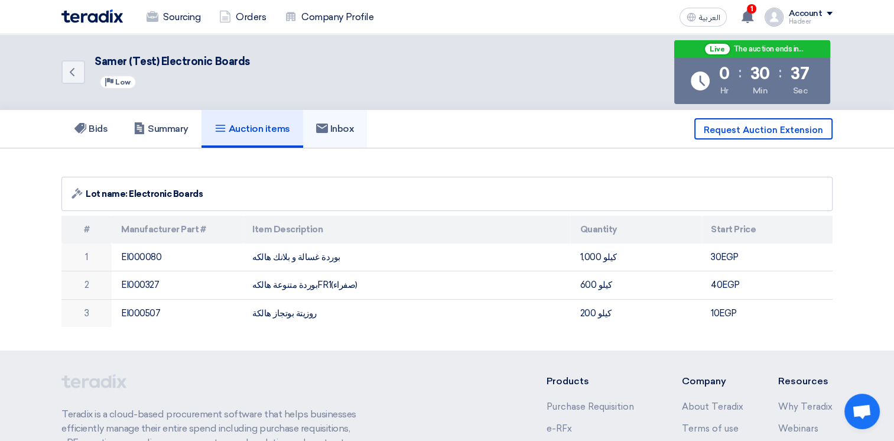
click at [343, 125] on h5 "Inbox" at bounding box center [335, 129] width 38 height 12
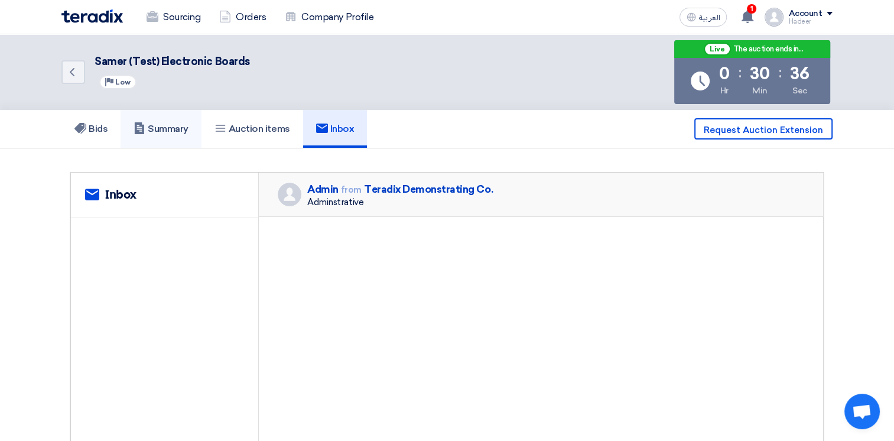
click at [161, 126] on h5 "Summary" at bounding box center [160, 129] width 55 height 12
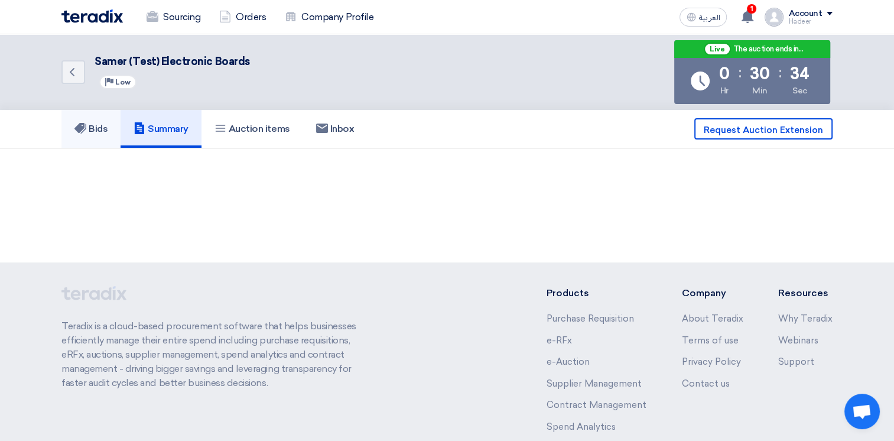
click at [89, 129] on h5 "Bids" at bounding box center [90, 129] width 33 height 12
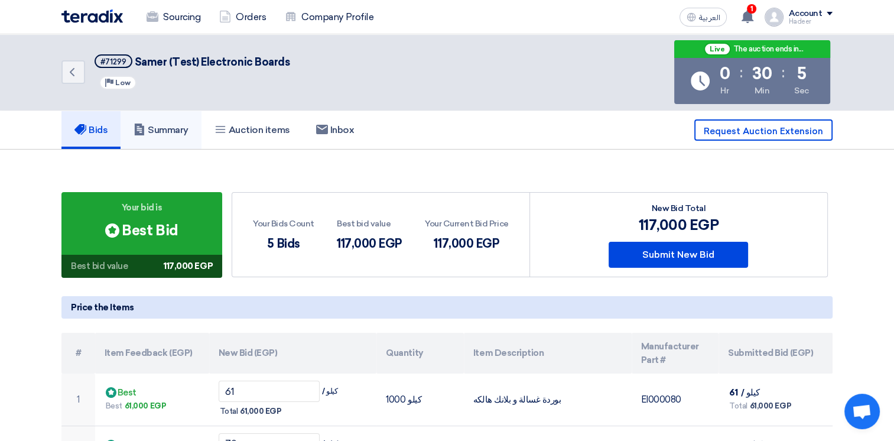
click at [172, 138] on link "Summary" at bounding box center [160, 130] width 81 height 38
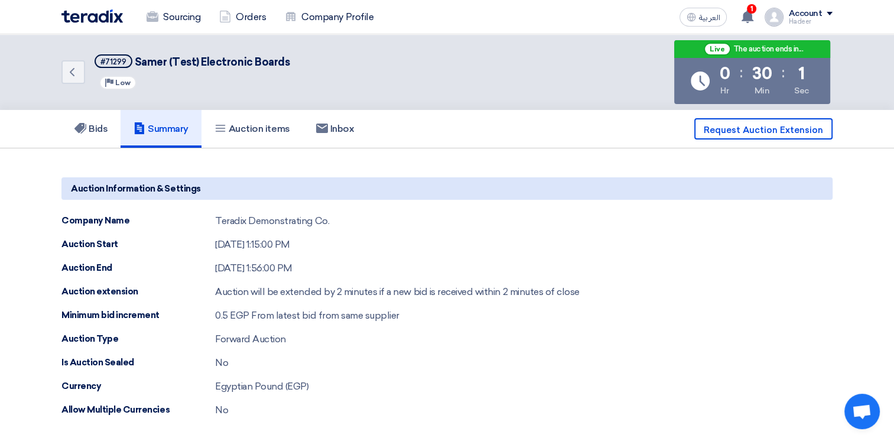
drag, startPoint x: 217, startPoint y: 219, endPoint x: 328, endPoint y: 275, distance: 124.2
click at [328, 275] on div "Auction Information & Settings Company Name Teradix Demonstrating Co. Auction S…" at bounding box center [446, 297] width 771 height 240
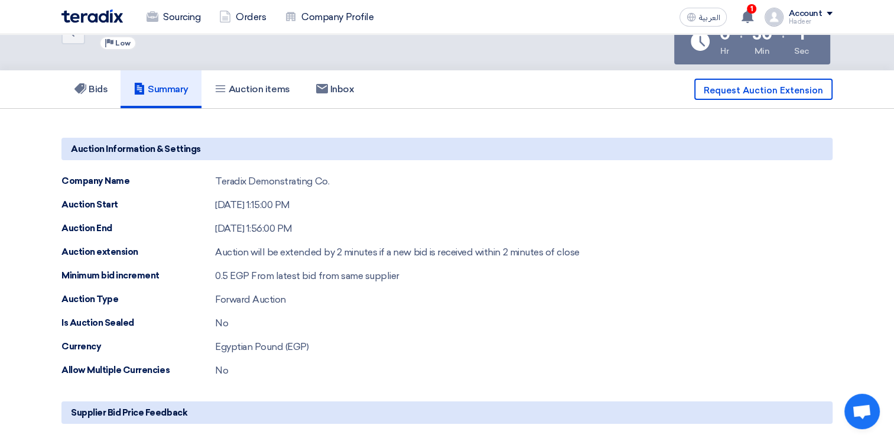
scroll to position [59, 0]
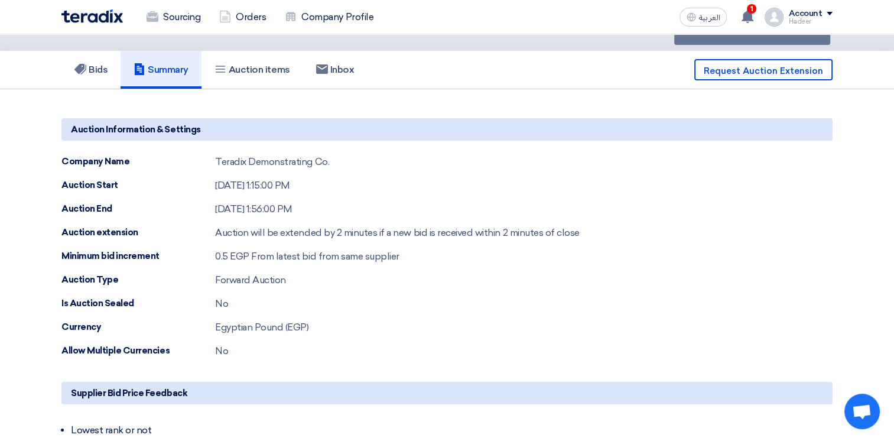
click at [234, 273] on div "Forward Auction" at bounding box center [250, 280] width 71 height 14
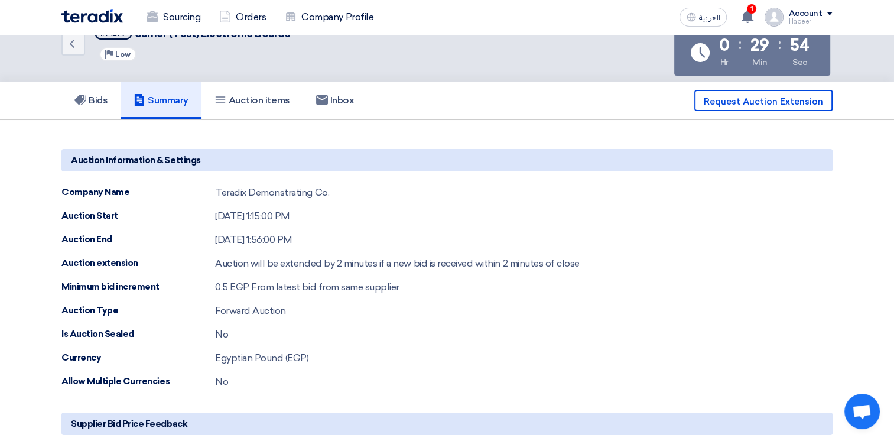
scroll to position [0, 0]
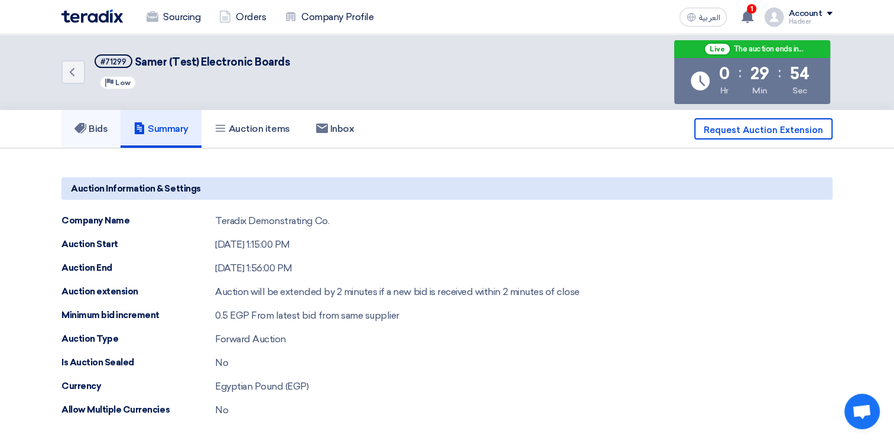
click at [82, 132] on use at bounding box center [80, 128] width 12 height 11
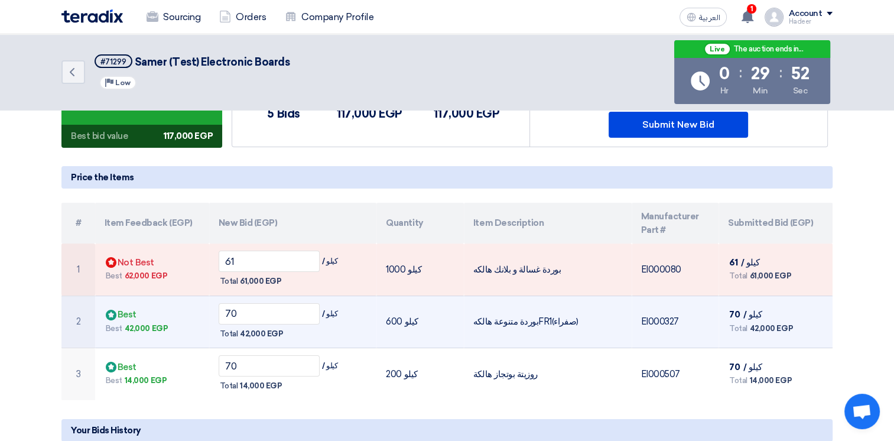
scroll to position [177, 0]
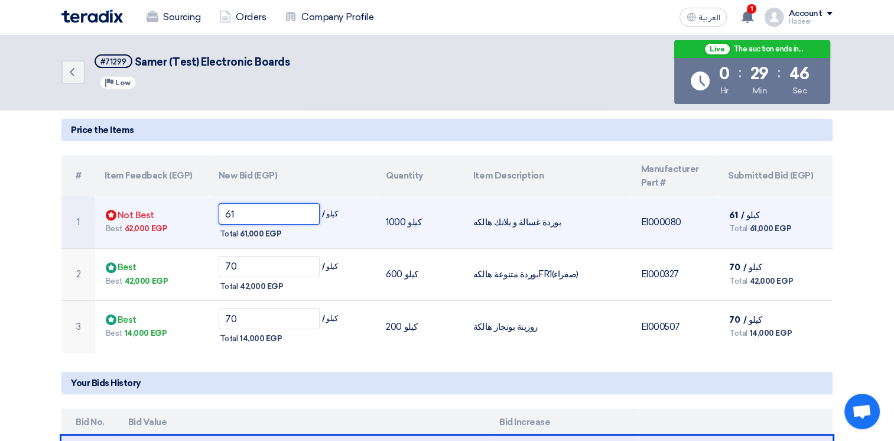
drag, startPoint x: 245, startPoint y: 216, endPoint x: 210, endPoint y: 211, distance: 35.8
click at [210, 211] on td "61 / كيلو Total 61,000 EGP" at bounding box center [293, 222] width 168 height 52
click at [246, 216] on input "61" at bounding box center [270, 213] width 102 height 21
click at [240, 235] on span "61,000 EGP" at bounding box center [260, 234] width 41 height 12
click at [240, 234] on span "61,000 EGP" at bounding box center [260, 234] width 41 height 12
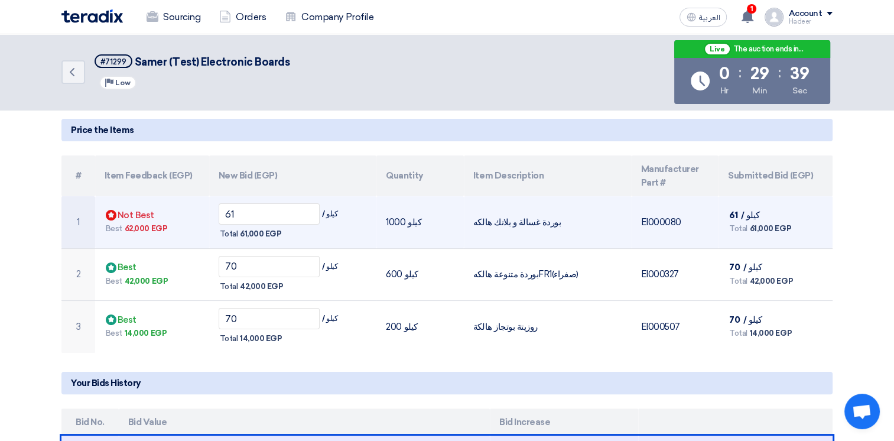
click at [239, 234] on div "Total 61,000 EGP" at bounding box center [293, 234] width 149 height 14
drag, startPoint x: 198, startPoint y: 211, endPoint x: 187, endPoint y: 211, distance: 11.2
click at [187, 211] on tr "1 Bids submitted Not Best Best 62,000 EGP 61 / كيلو Total 61,000 EGP EI000080" at bounding box center [446, 222] width 771 height 52
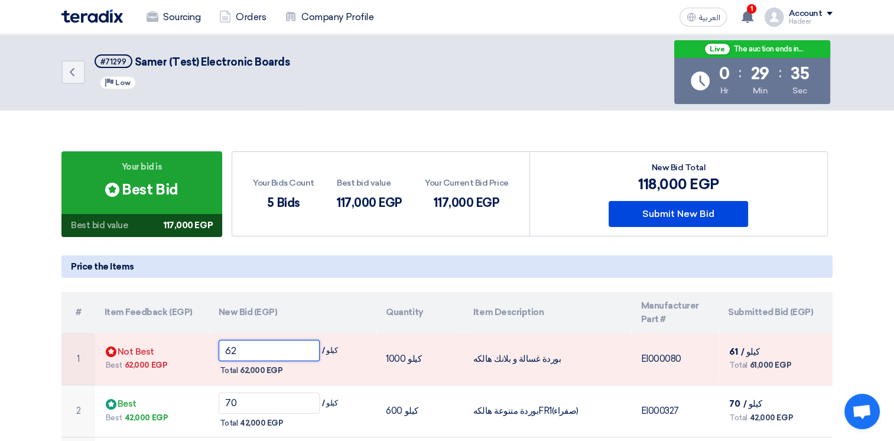
scroll to position [0, 0]
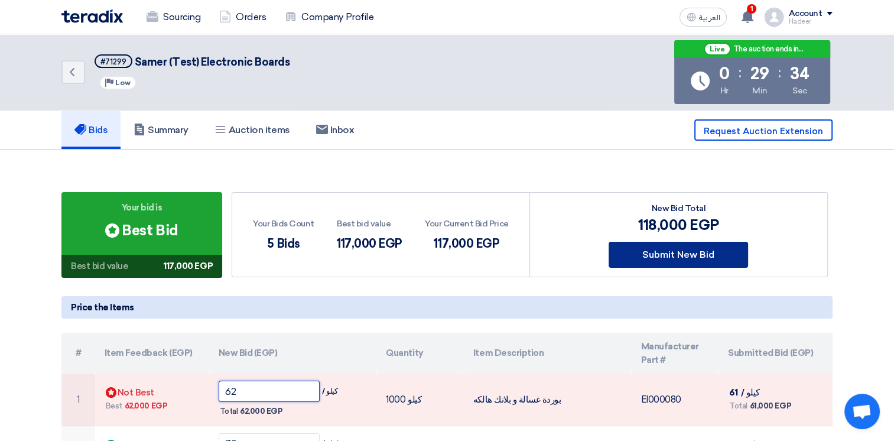
type input "62"
click at [675, 257] on button "Submit New Bid" at bounding box center [677, 255] width 139 height 26
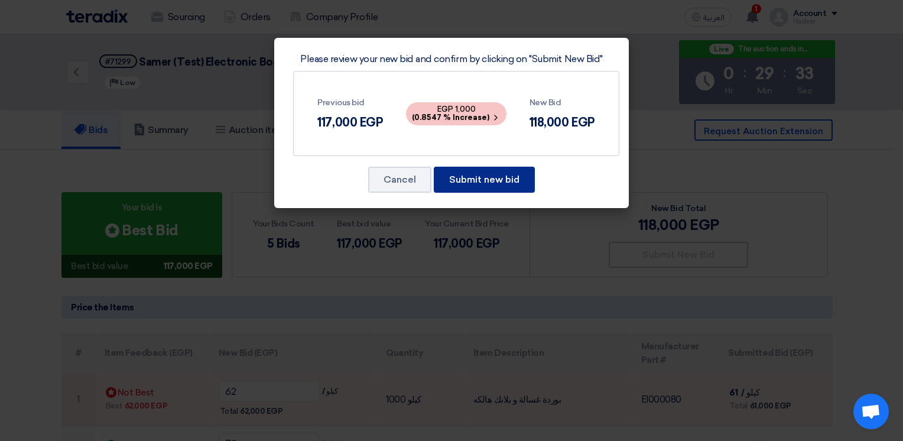
click at [481, 176] on button "Submit new bid" at bounding box center [484, 180] width 101 height 26
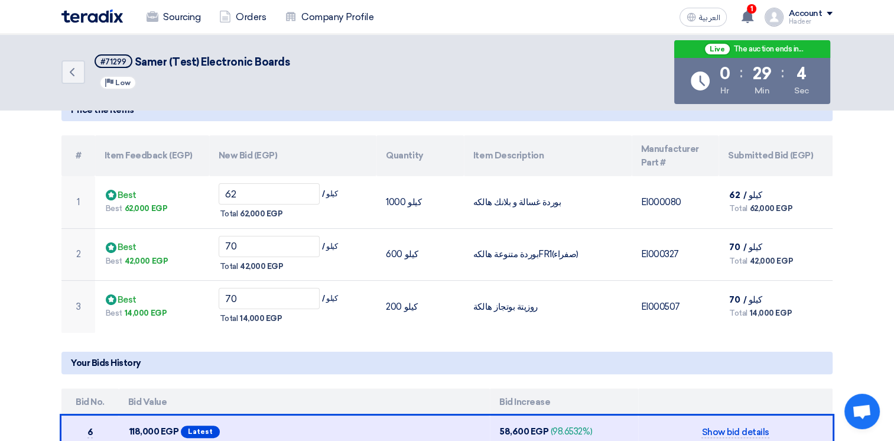
scroll to position [177, 0]
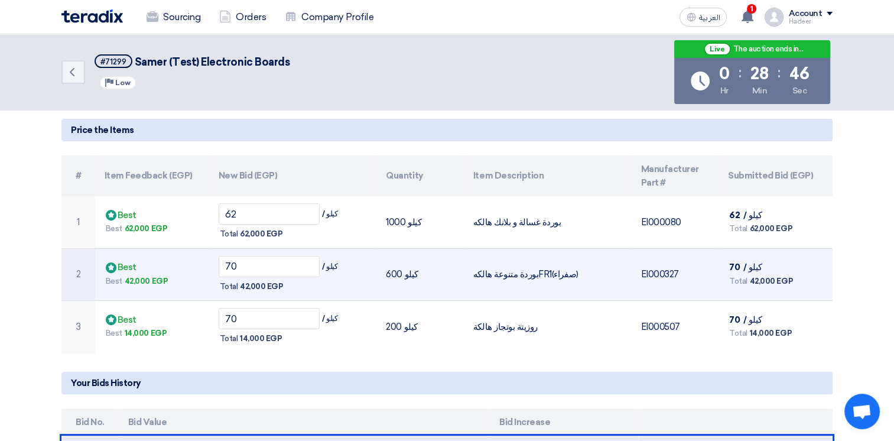
drag, startPoint x: 247, startPoint y: 286, endPoint x: 283, endPoint y: 279, distance: 36.6
click at [283, 279] on div "Total 42,000 EGP" at bounding box center [293, 286] width 149 height 14
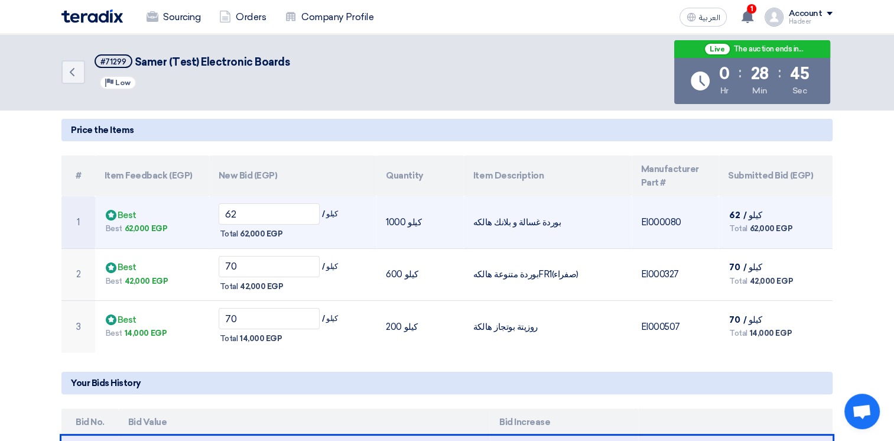
drag, startPoint x: 283, startPoint y: 279, endPoint x: 267, endPoint y: 237, distance: 44.9
click at [267, 237] on div "Total 62,000 EGP" at bounding box center [293, 234] width 149 height 14
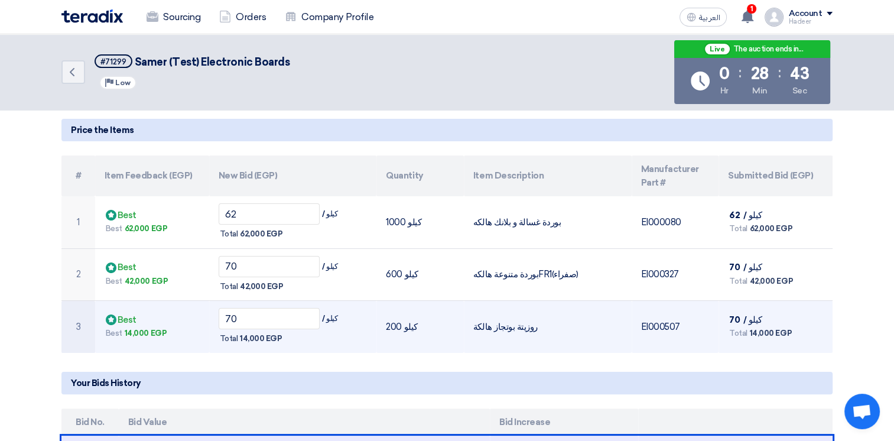
drag, startPoint x: 232, startPoint y: 334, endPoint x: 296, endPoint y: 337, distance: 63.8
click at [296, 337] on div "Total 14,000 EGP" at bounding box center [293, 338] width 149 height 14
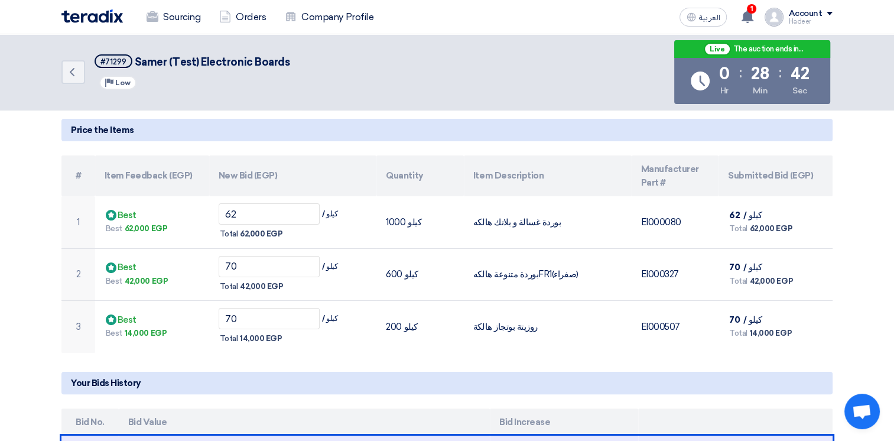
drag, startPoint x: 296, startPoint y: 337, endPoint x: 285, endPoint y: 353, distance: 19.2
click at [285, 353] on app-supplier-bid "Your bid is Bids submitted Best Bid Best bid value 118,000 EGP Your Bids Count …" at bounding box center [446, 323] width 771 height 617
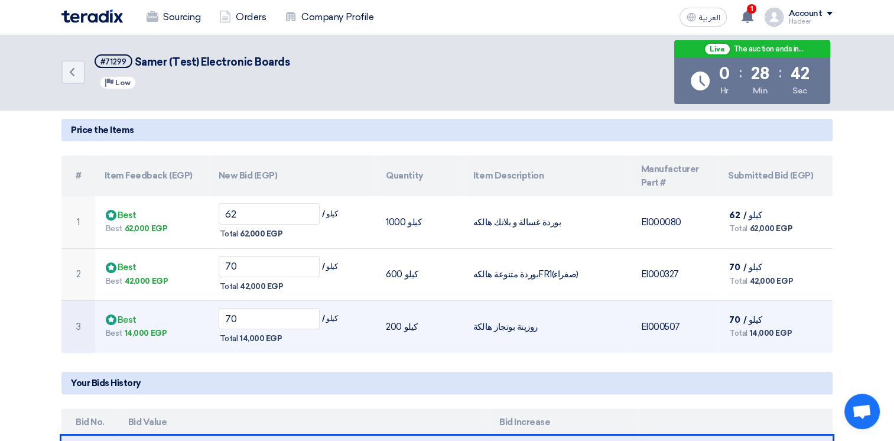
click at [263, 351] on td "70 / كيلو Total 14,000 EGP" at bounding box center [293, 327] width 168 height 52
click at [249, 346] on td "70 / كيلو Total 14,000 EGP" at bounding box center [293, 327] width 168 height 52
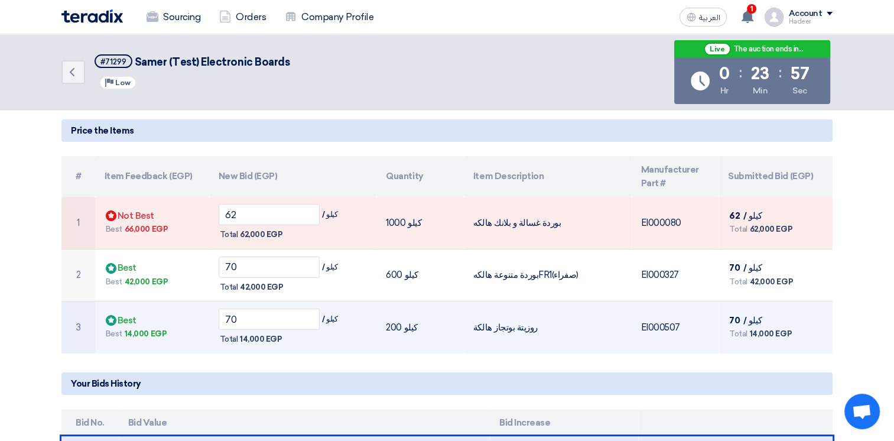
scroll to position [177, 0]
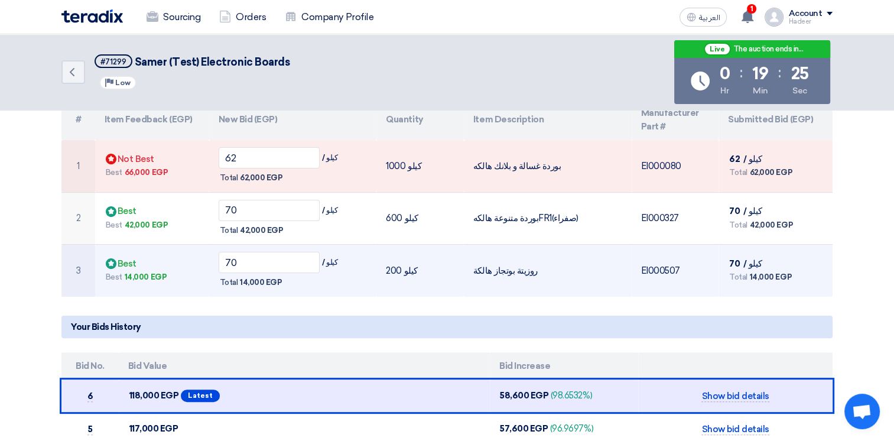
scroll to position [236, 0]
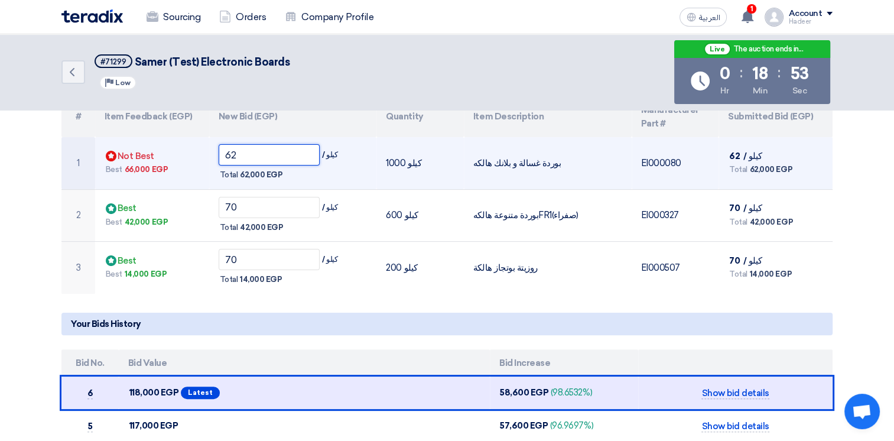
drag, startPoint x: 246, startPoint y: 151, endPoint x: 177, endPoint y: 141, distance: 69.3
click at [177, 141] on tr "1 Bids submitted Not Best Best 66,000 EGP 62 / كيلو Total 62,000 EGP EI000080" at bounding box center [446, 163] width 771 height 52
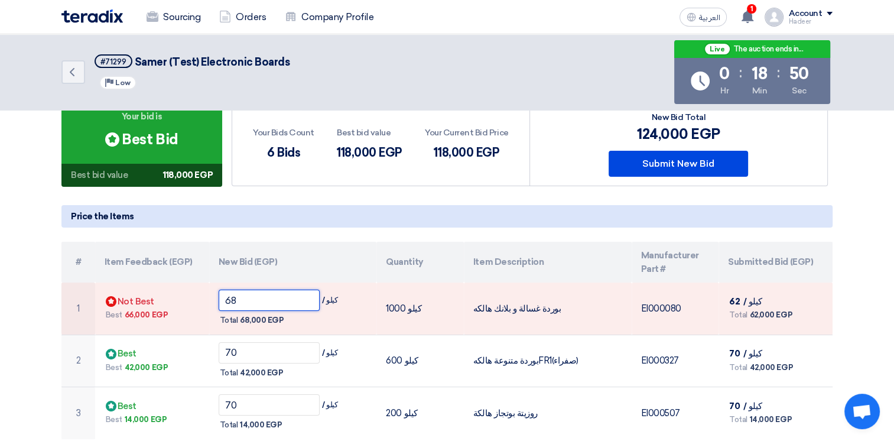
scroll to position [0, 0]
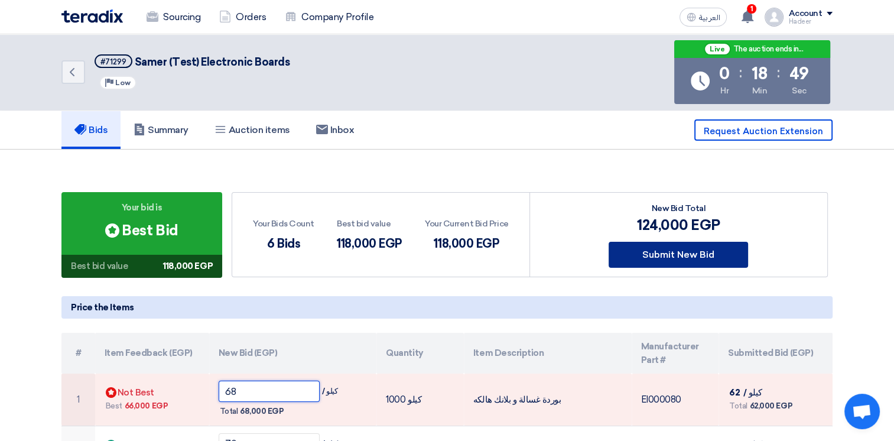
type input "68"
click at [716, 258] on button "Submit New Bid" at bounding box center [677, 255] width 139 height 26
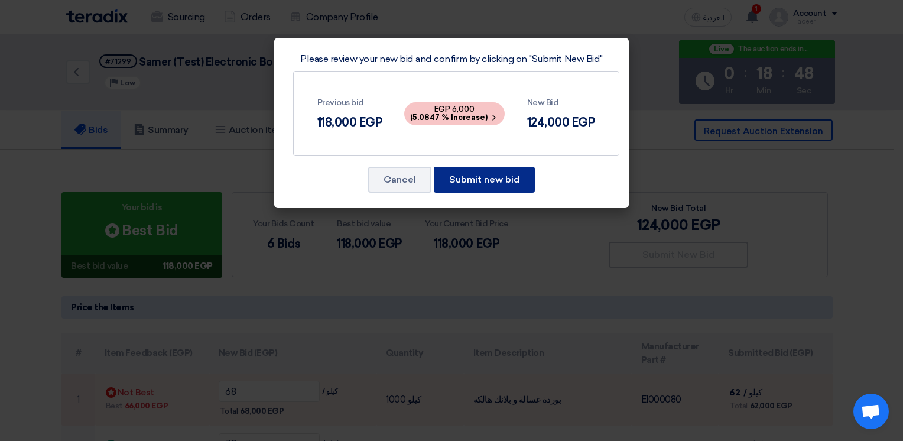
click at [496, 183] on button "Submit new bid" at bounding box center [484, 180] width 101 height 26
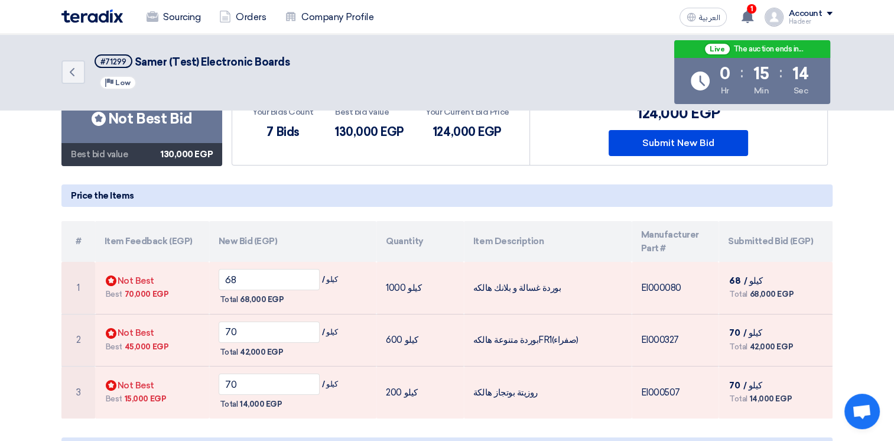
scroll to position [118, 0]
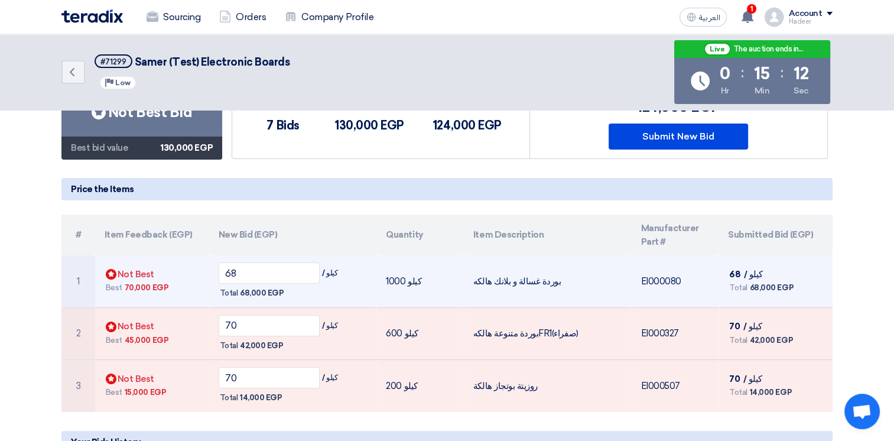
click at [132, 284] on span "70,000 EGP" at bounding box center [147, 288] width 44 height 12
click at [131, 284] on span "70,000 EGP" at bounding box center [147, 288] width 44 height 12
click at [128, 285] on span "70,000 EGP" at bounding box center [147, 288] width 44 height 12
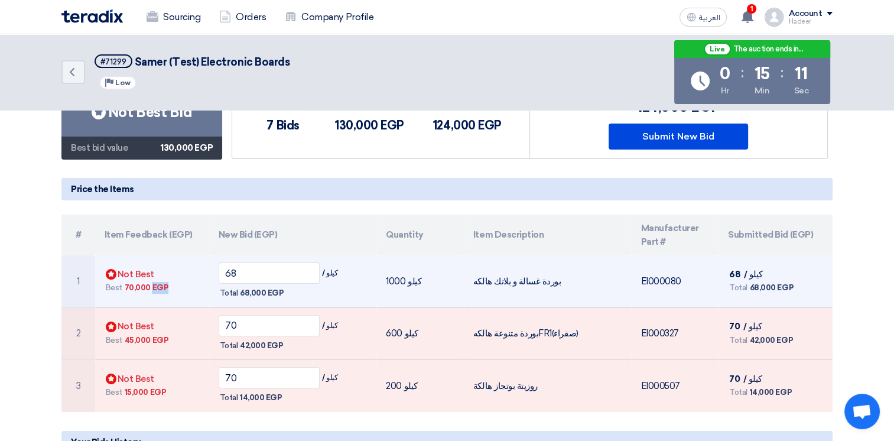
click at [128, 285] on span "70,000 EGP" at bounding box center [147, 288] width 44 height 12
click at [133, 285] on span "70,000 EGP" at bounding box center [147, 288] width 44 height 12
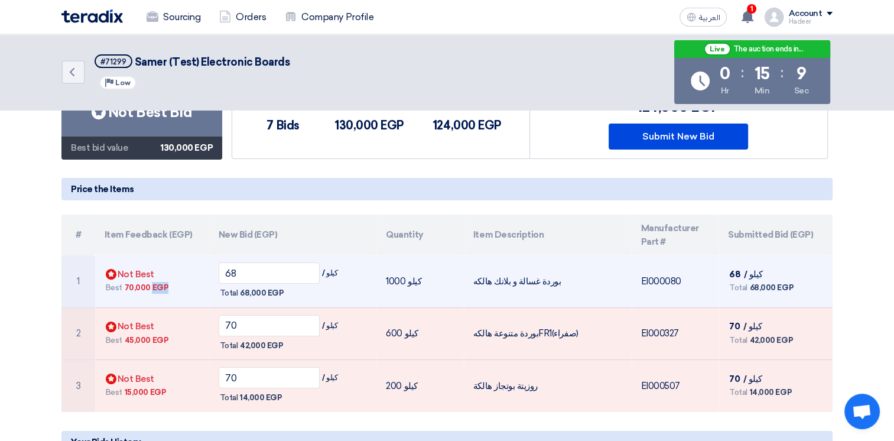
click at [132, 285] on span "70,000 EGP" at bounding box center [147, 288] width 44 height 12
click at [131, 285] on span "70,000 EGP" at bounding box center [147, 288] width 44 height 12
click at [130, 285] on span "70,000 EGP" at bounding box center [147, 288] width 44 height 12
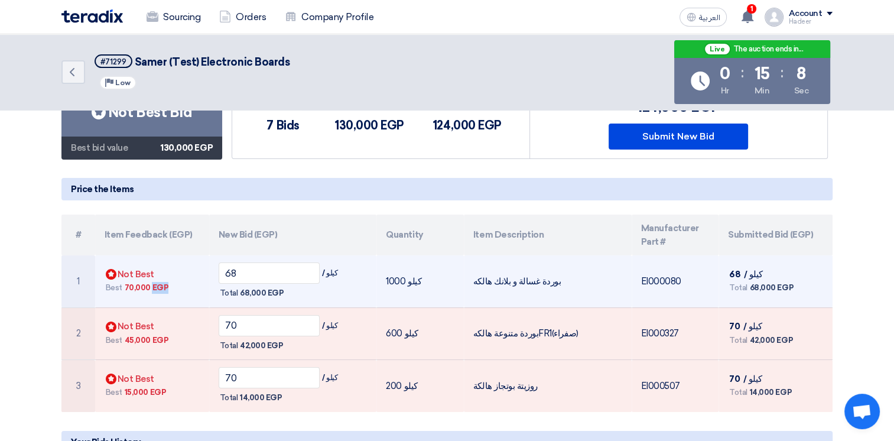
click at [130, 285] on span "70,000 EGP" at bounding box center [147, 288] width 44 height 12
click at [737, 271] on span "68" at bounding box center [734, 274] width 11 height 11
click at [735, 270] on span "68" at bounding box center [734, 274] width 11 height 11
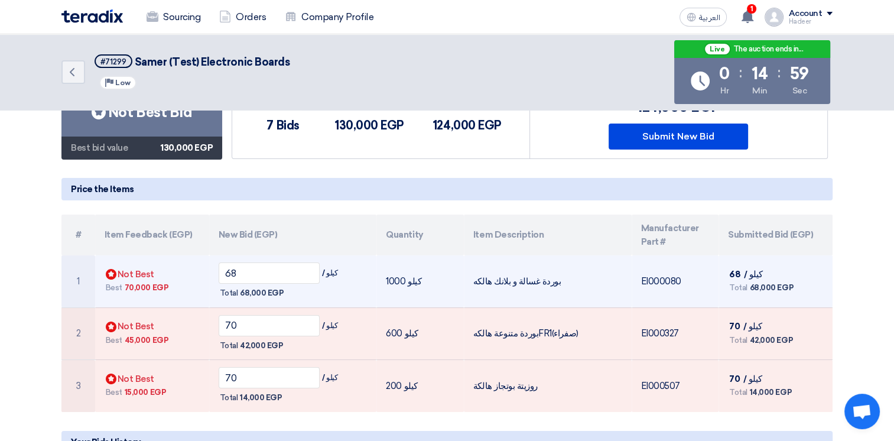
click at [247, 292] on span "68,000 EGP" at bounding box center [262, 293] width 44 height 12
click at [247, 293] on span "68,000 EGP" at bounding box center [262, 293] width 44 height 12
click at [246, 294] on span "68,000 EGP" at bounding box center [262, 293] width 44 height 12
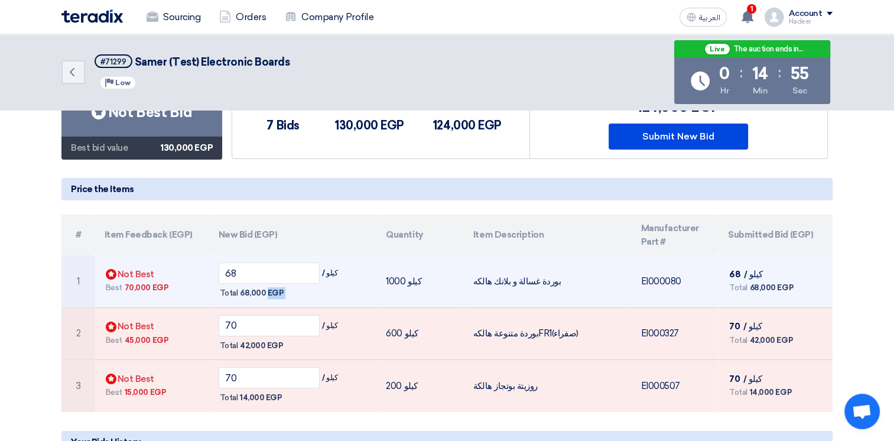
click at [246, 294] on span "68,000 EGP" at bounding box center [262, 293] width 44 height 12
click at [245, 294] on span "68,000 EGP" at bounding box center [262, 293] width 44 height 12
click at [244, 294] on span "68,000 EGP" at bounding box center [262, 293] width 44 height 12
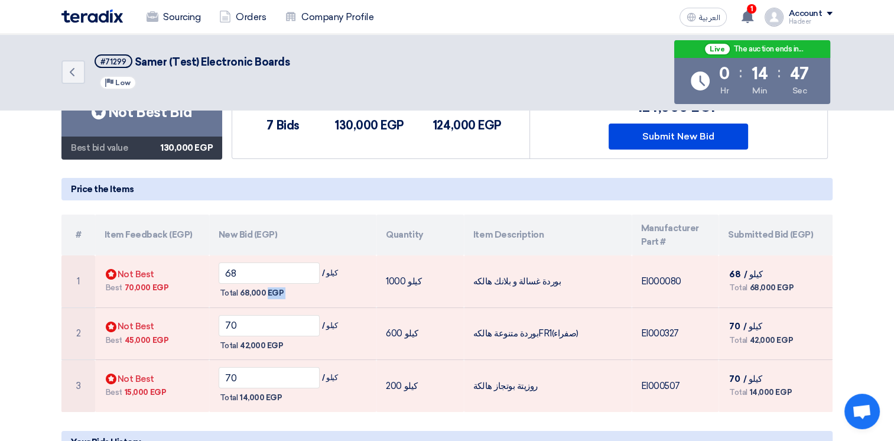
drag, startPoint x: 721, startPoint y: 234, endPoint x: 768, endPoint y: 252, distance: 50.5
click at [773, 258] on table "# Item Feedback (EGP) New Bid (EGP) Quantity Item Description Manufacturer Part…" at bounding box center [446, 312] width 771 height 197
drag, startPoint x: 768, startPoint y: 252, endPoint x: 755, endPoint y: 236, distance: 20.6
click at [755, 236] on th "Submitted Bid (EGP)" at bounding box center [775, 234] width 114 height 41
click at [751, 235] on th "Submitted Bid (EGP)" at bounding box center [775, 234] width 114 height 41
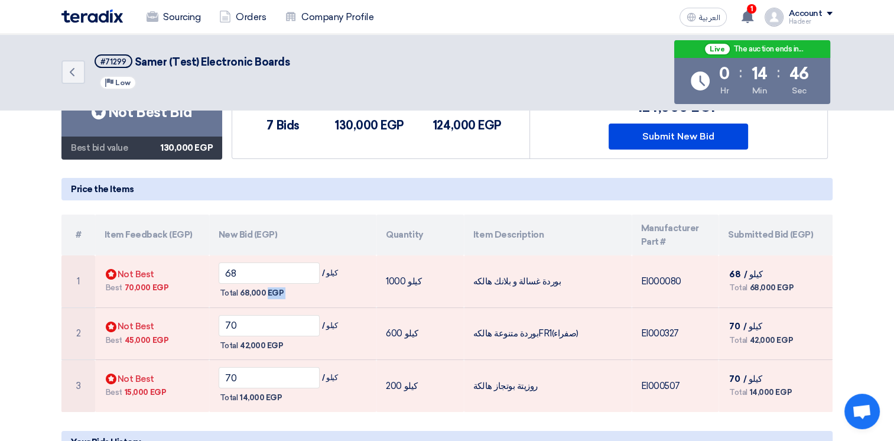
click at [739, 230] on th "Submitted Bid (EGP)" at bounding box center [775, 234] width 114 height 41
click at [738, 230] on th "Submitted Bid (EGP)" at bounding box center [775, 234] width 114 height 41
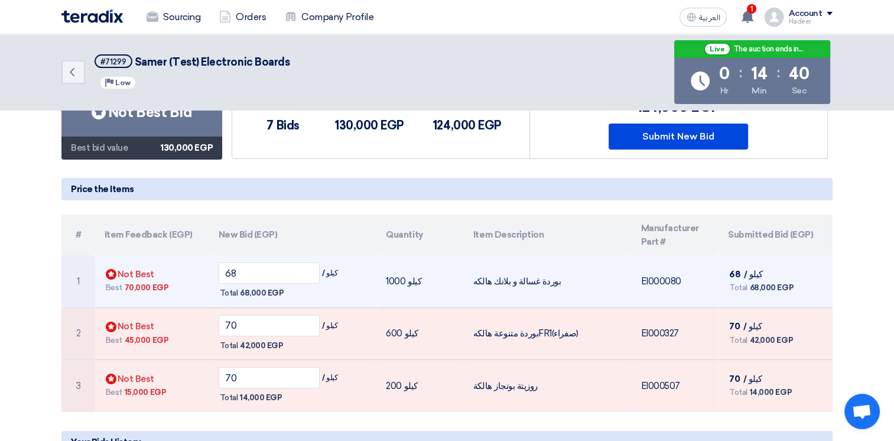
click at [754, 286] on span "68,000 EGP" at bounding box center [772, 288] width 44 height 12
click at [755, 285] on span "68,000 EGP" at bounding box center [772, 288] width 44 height 12
click at [248, 290] on span "68,000 EGP" at bounding box center [262, 293] width 44 height 12
click at [246, 289] on span "68,000 EGP" at bounding box center [262, 293] width 44 height 12
click at [243, 288] on span "68,000 EGP" at bounding box center [262, 293] width 44 height 12
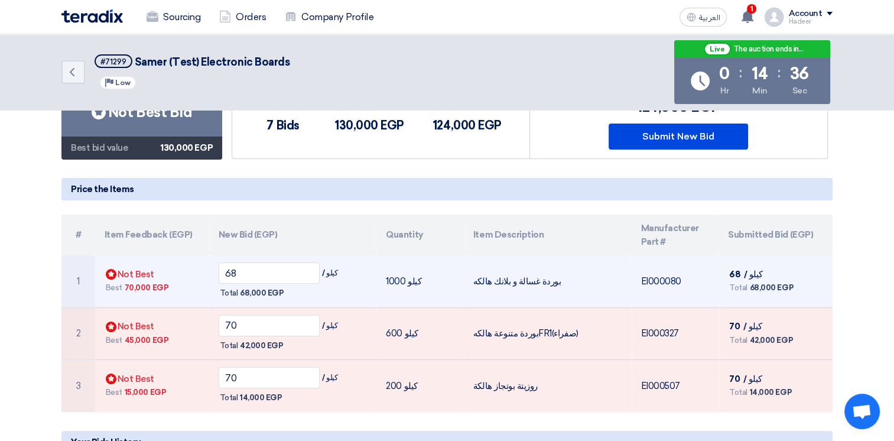
click at [242, 288] on span "68,000 EGP" at bounding box center [262, 293] width 44 height 12
click at [242, 287] on span "68,000 EGP" at bounding box center [262, 293] width 44 height 12
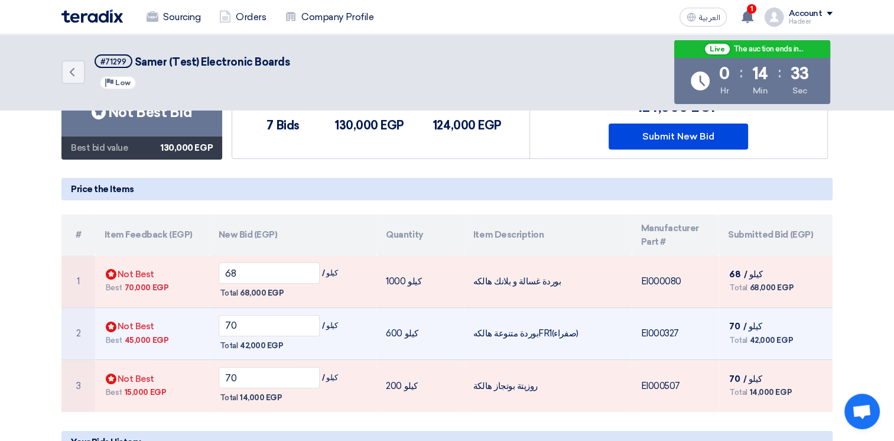
drag, startPoint x: 242, startPoint y: 287, endPoint x: 246, endPoint y: 347, distance: 59.8
click at [246, 347] on span "42,000 EGP" at bounding box center [261, 346] width 43 height 12
click at [246, 346] on span "42,000 EGP" at bounding box center [261, 346] width 43 height 12
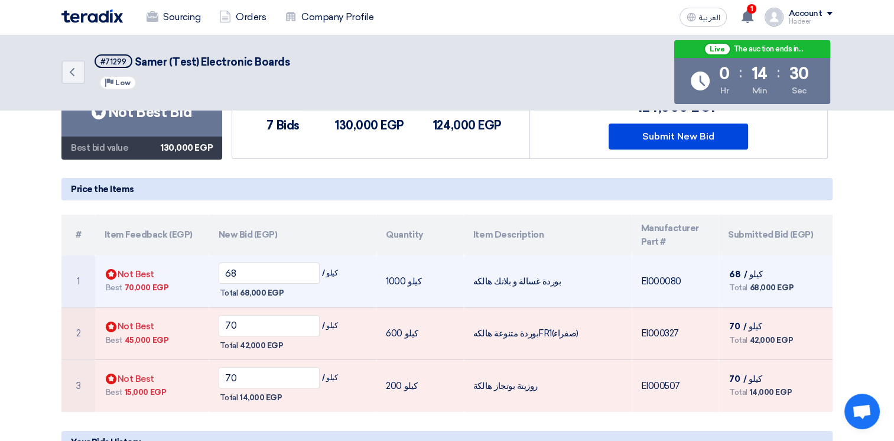
click at [140, 291] on span "70,000 EGP" at bounding box center [147, 288] width 44 height 12
click at [139, 291] on span "70,000 EGP" at bounding box center [147, 288] width 44 height 12
click at [242, 272] on input "68" at bounding box center [270, 272] width 102 height 21
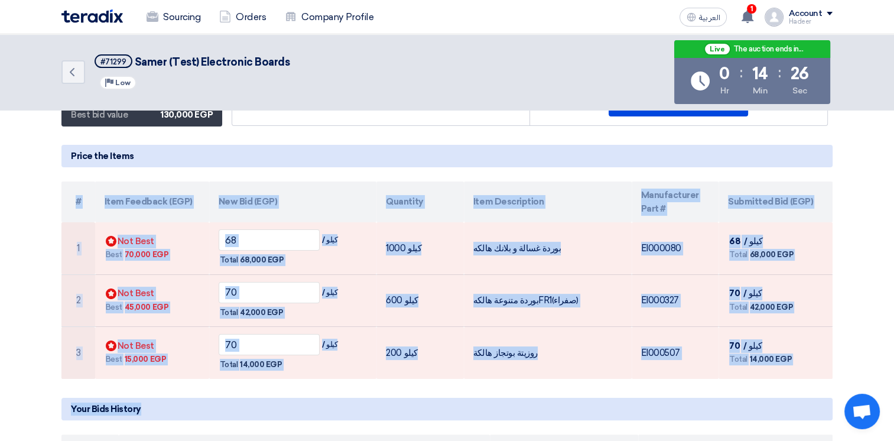
scroll to position [164, 0]
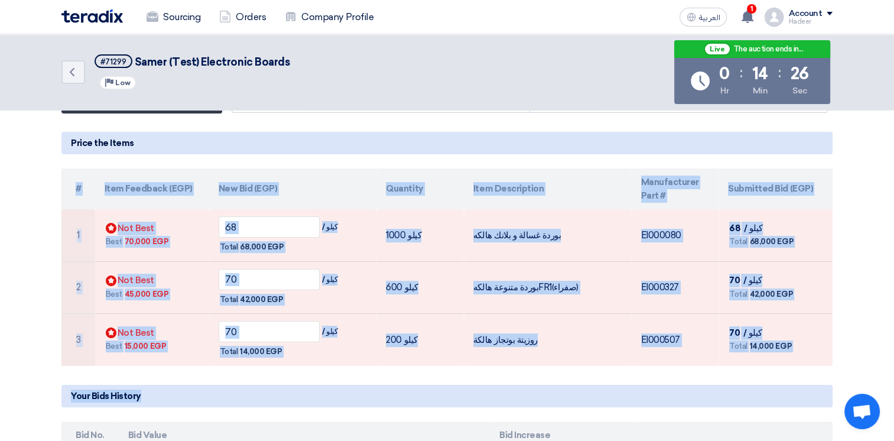
drag, startPoint x: 73, startPoint y: 211, endPoint x: 227, endPoint y: 375, distance: 224.8
click at [227, 377] on app-supplier-bid "Your bid is Bids submitted Not Best Bid Best bid value 130,000 EGP Your Bids Co…" at bounding box center [446, 353] width 771 height 650
drag, startPoint x: 227, startPoint y: 375, endPoint x: 349, endPoint y: 196, distance: 217.2
click at [352, 197] on th "New Bid (EGP)" at bounding box center [293, 188] width 168 height 41
click at [299, 175] on th "New Bid (EGP)" at bounding box center [293, 188] width 168 height 41
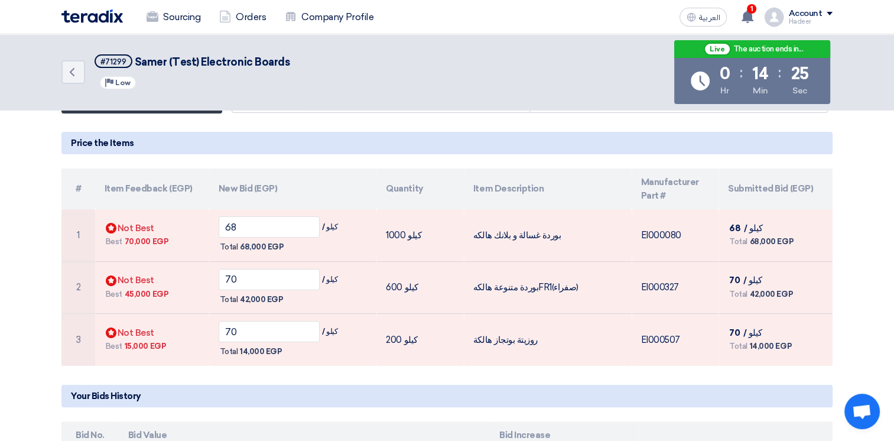
click at [299, 175] on th "New Bid (EGP)" at bounding box center [293, 188] width 168 height 41
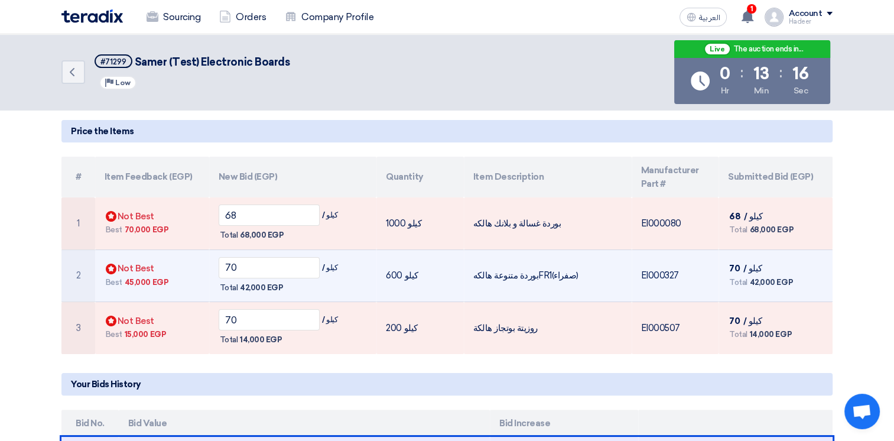
scroll to position [177, 0]
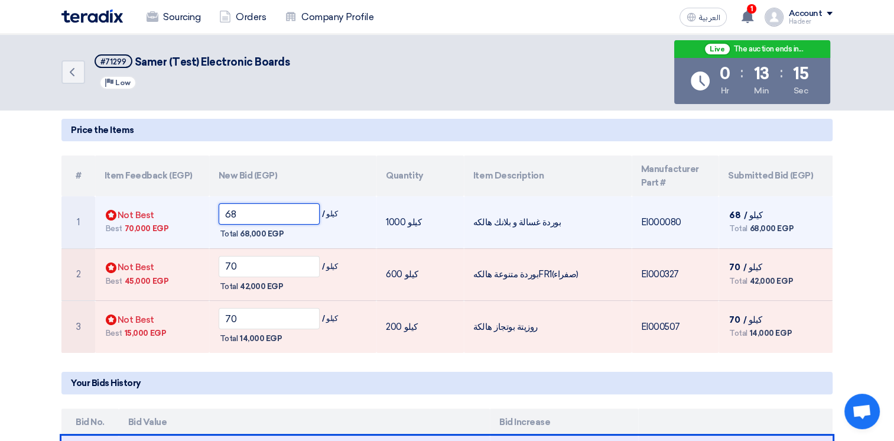
drag, startPoint x: 254, startPoint y: 214, endPoint x: 210, endPoint y: 214, distance: 44.3
click at [210, 214] on td "68 / كيلو Total 68,000 EGP" at bounding box center [293, 222] width 168 height 52
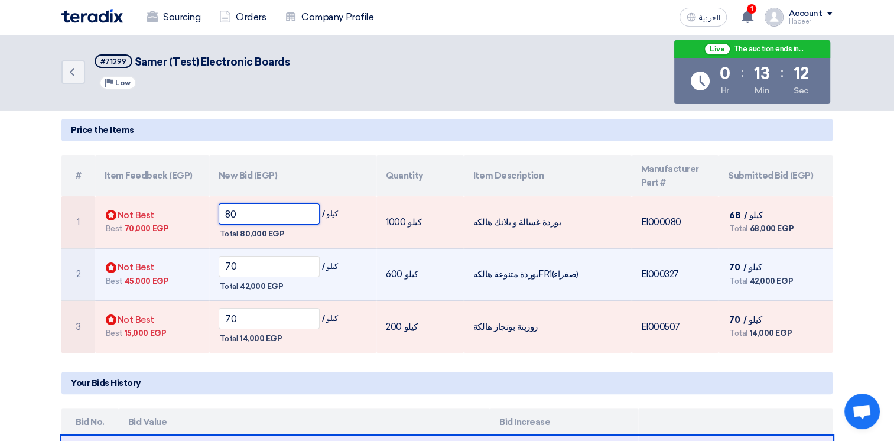
type input "80"
drag, startPoint x: 201, startPoint y: 263, endPoint x: 194, endPoint y: 263, distance: 7.7
click at [194, 263] on tr "2 Bids submitted Not Best Best 45,000 EGP 70 / كيلو Total 42,000 EGP EI000327" at bounding box center [446, 274] width 771 height 53
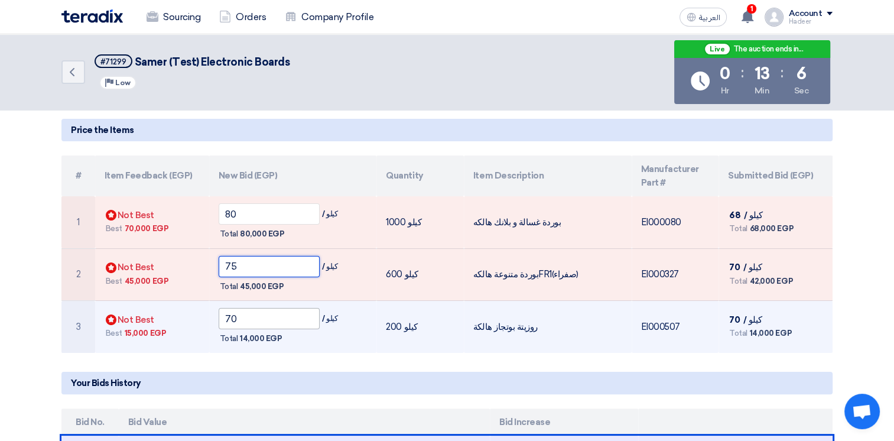
type input "75"
drag, startPoint x: 265, startPoint y: 318, endPoint x: 213, endPoint y: 320, distance: 52.0
click at [213, 320] on td "70 / كيلو Total 14,000 EGP" at bounding box center [293, 327] width 168 height 52
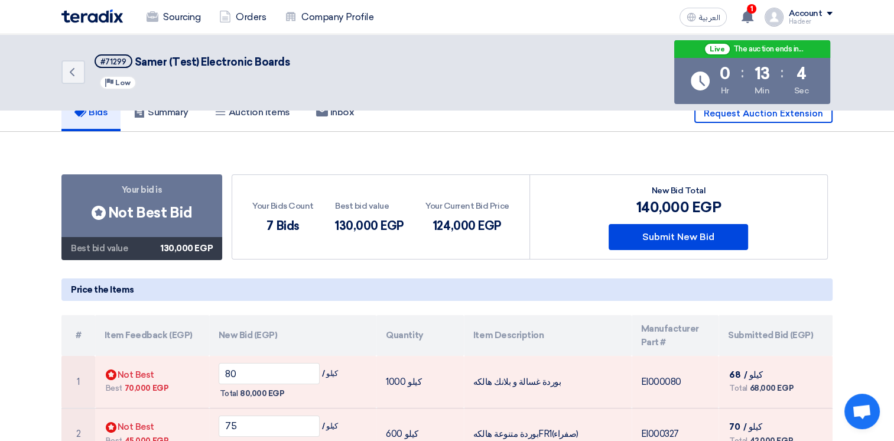
scroll to position [0, 0]
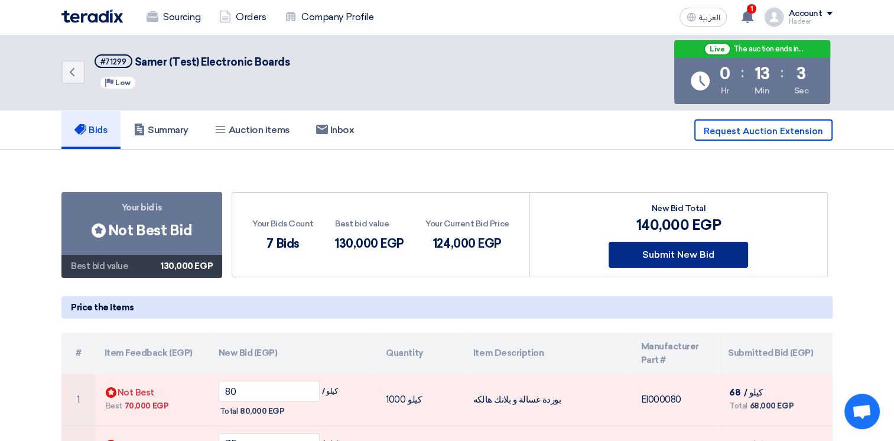
type input "75"
click at [645, 260] on button "Submit New Bid" at bounding box center [677, 255] width 139 height 26
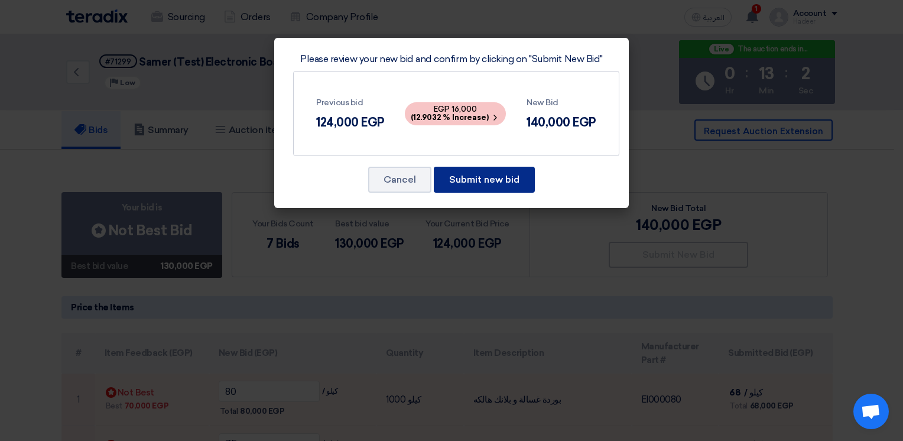
drag, startPoint x: 500, startPoint y: 181, endPoint x: 477, endPoint y: 185, distance: 23.4
click at [500, 181] on button "Submit new bid" at bounding box center [484, 180] width 101 height 26
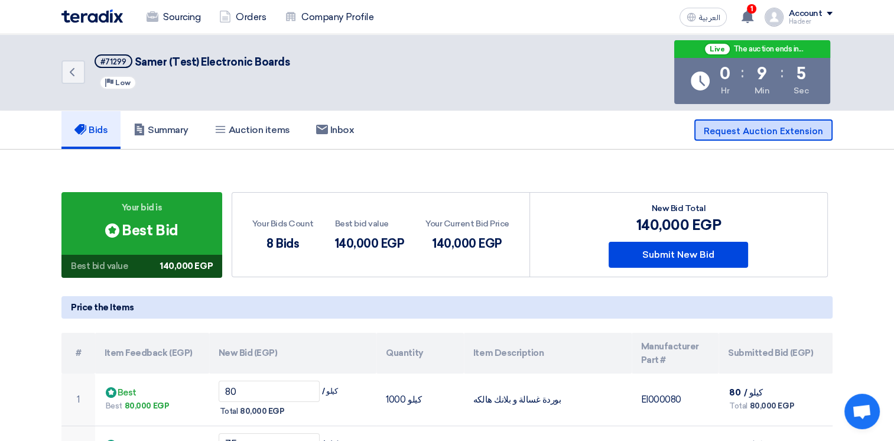
click at [738, 138] on button "Request Auction Extension" at bounding box center [763, 129] width 138 height 21
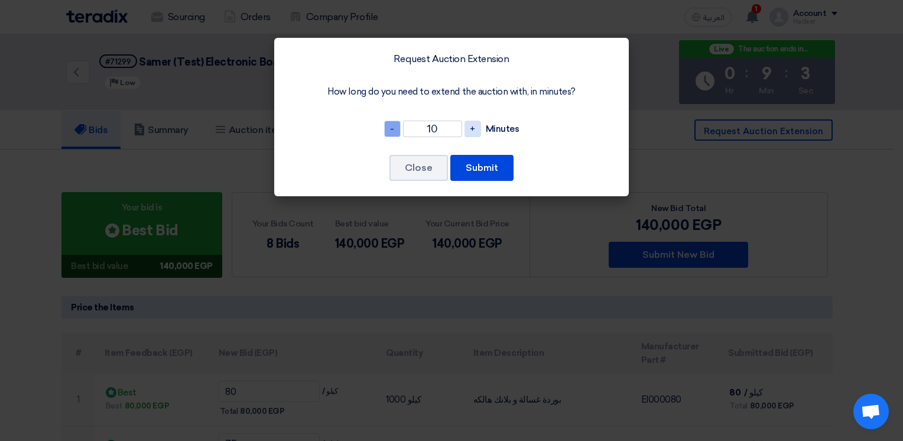
click at [390, 129] on span "-" at bounding box center [392, 128] width 17 height 17
click at [389, 129] on span "-" at bounding box center [392, 128] width 17 height 17
click at [387, 130] on span "-" at bounding box center [392, 128] width 17 height 17
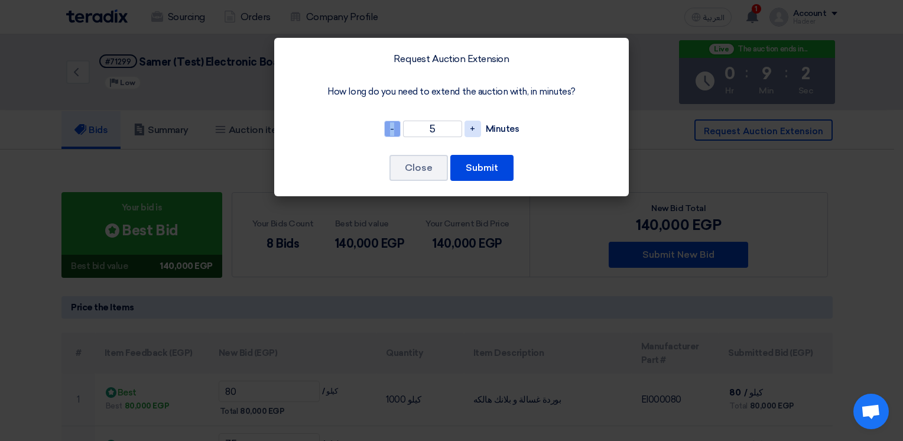
click at [386, 131] on span "-" at bounding box center [392, 128] width 17 height 17
type input "3"
click at [484, 166] on button "Submit" at bounding box center [481, 168] width 63 height 26
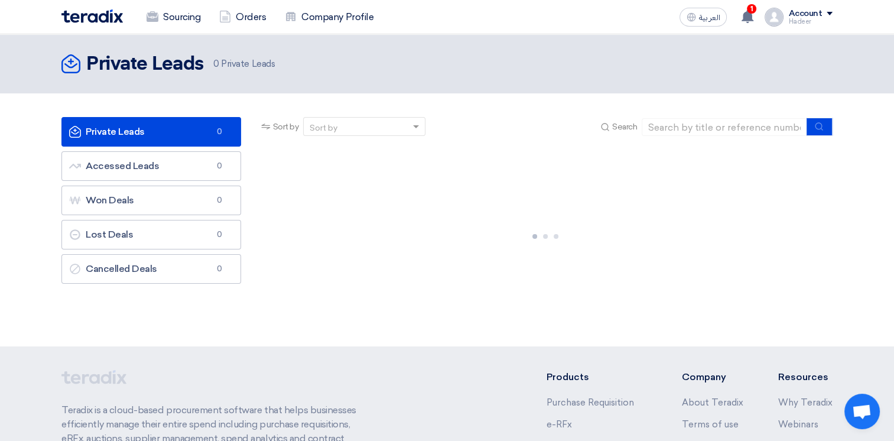
click at [193, 135] on link "Private Leads Private Leads 0" at bounding box center [151, 132] width 180 height 30
click at [204, 170] on link "Accessed Leads Accessed Leads 0" at bounding box center [151, 166] width 180 height 30
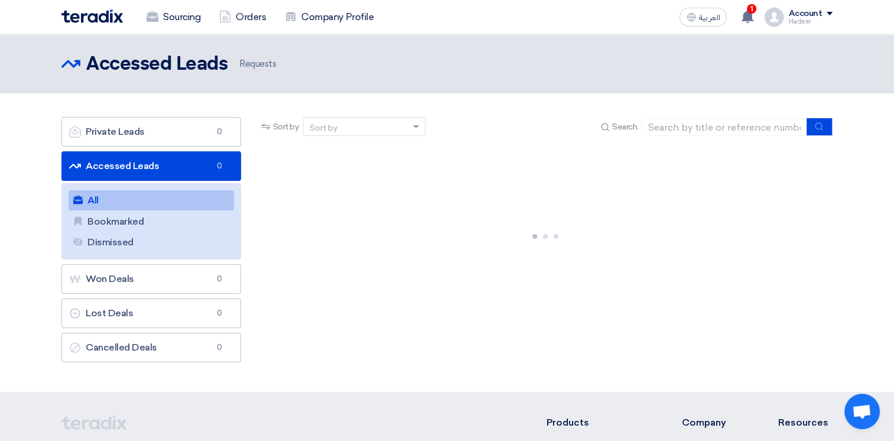
click at [173, 196] on link "All All" at bounding box center [151, 200] width 165 height 20
click at [797, 22] on div "Hadeer" at bounding box center [810, 21] width 44 height 6
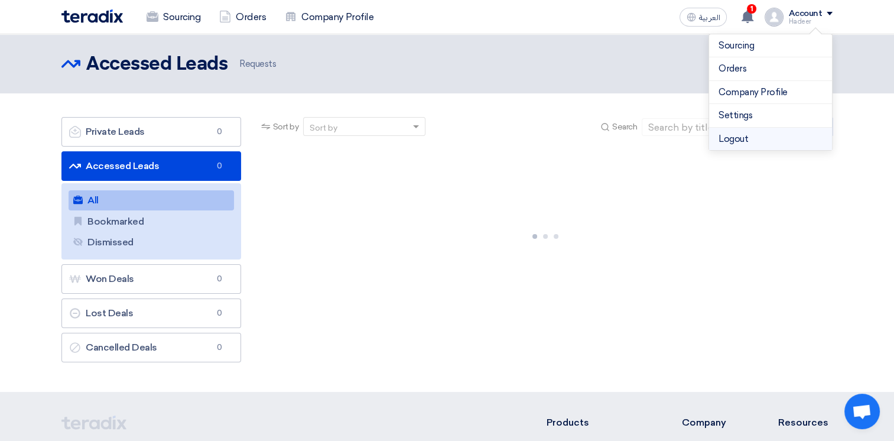
click at [742, 139] on li "Logout" at bounding box center [770, 139] width 123 height 23
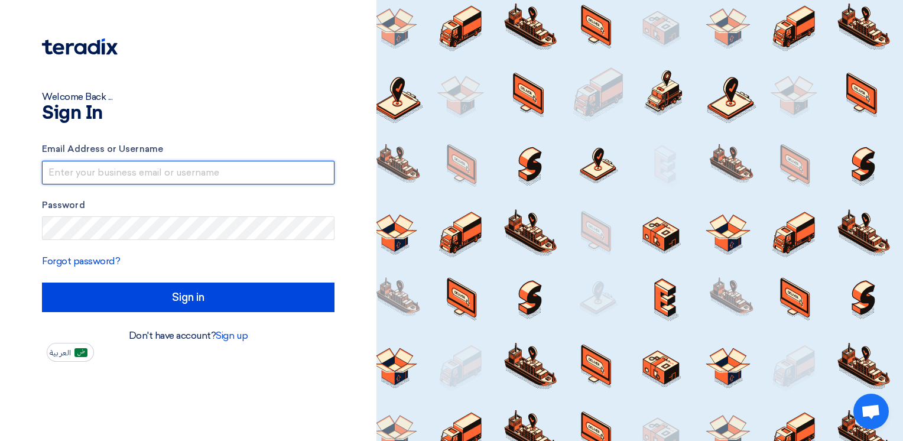
type input "[EMAIL_ADDRESS][DOMAIN_NAME]"
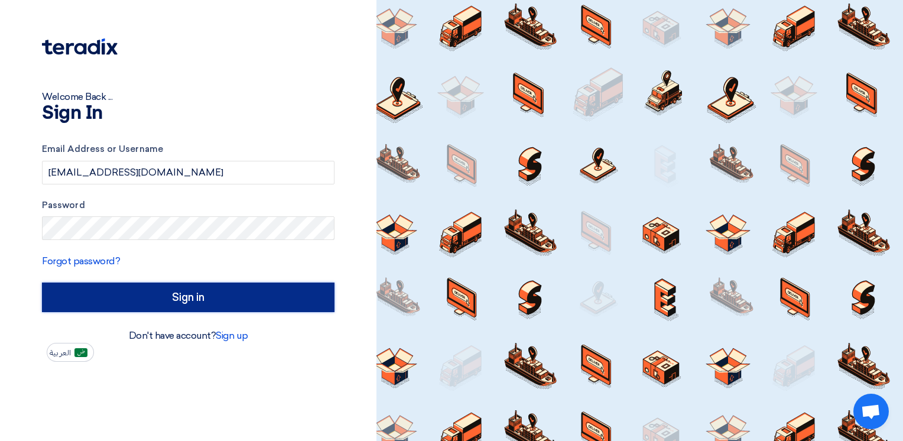
click at [255, 305] on input "Sign in" at bounding box center [188, 297] width 292 height 30
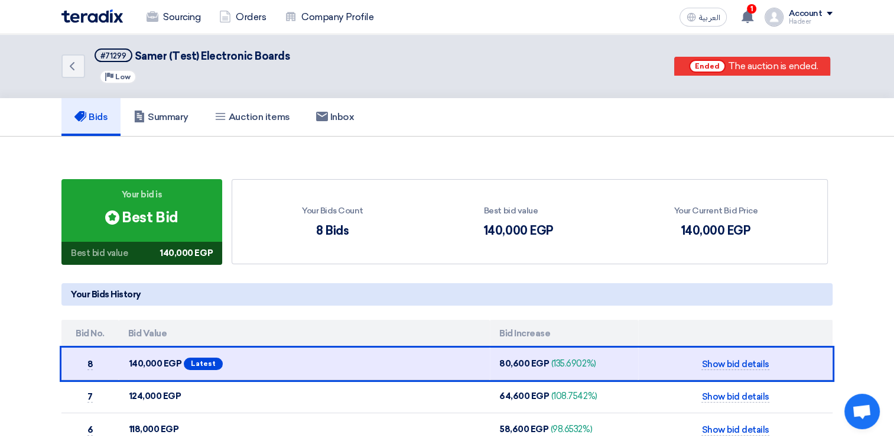
click at [820, 22] on div "Hadeer" at bounding box center [810, 21] width 44 height 6
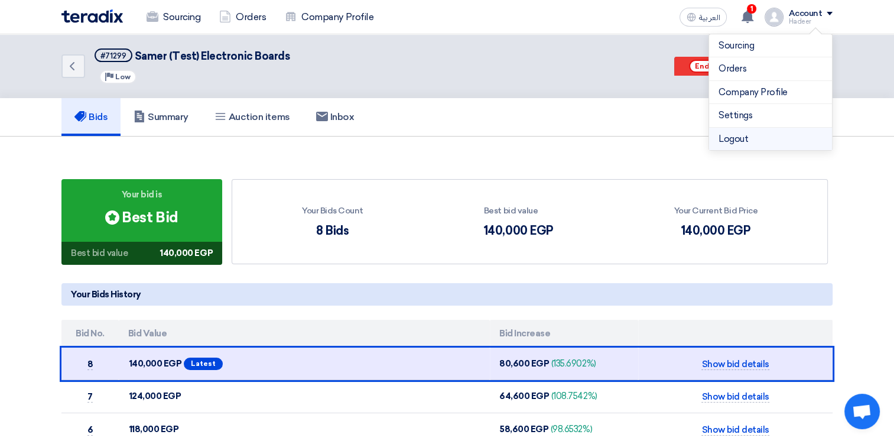
click at [762, 131] on li "Logout" at bounding box center [770, 139] width 123 height 23
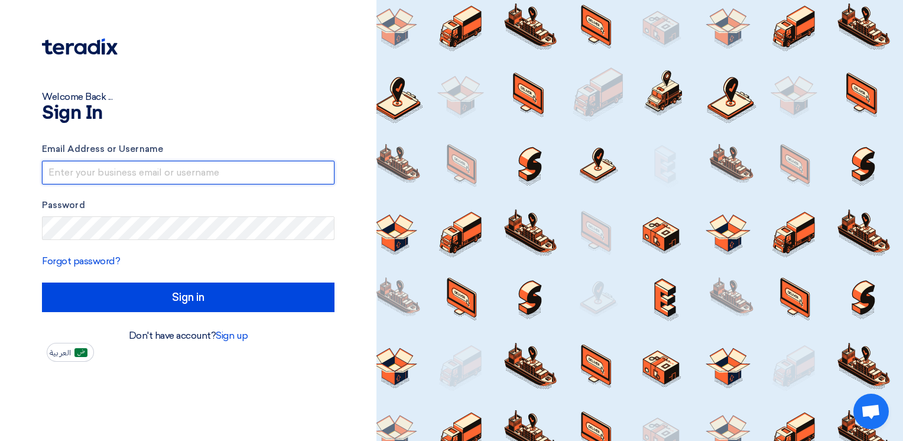
type input "[EMAIL_ADDRESS][DOMAIN_NAME]"
